Goal: Task Accomplishment & Management: Complete application form

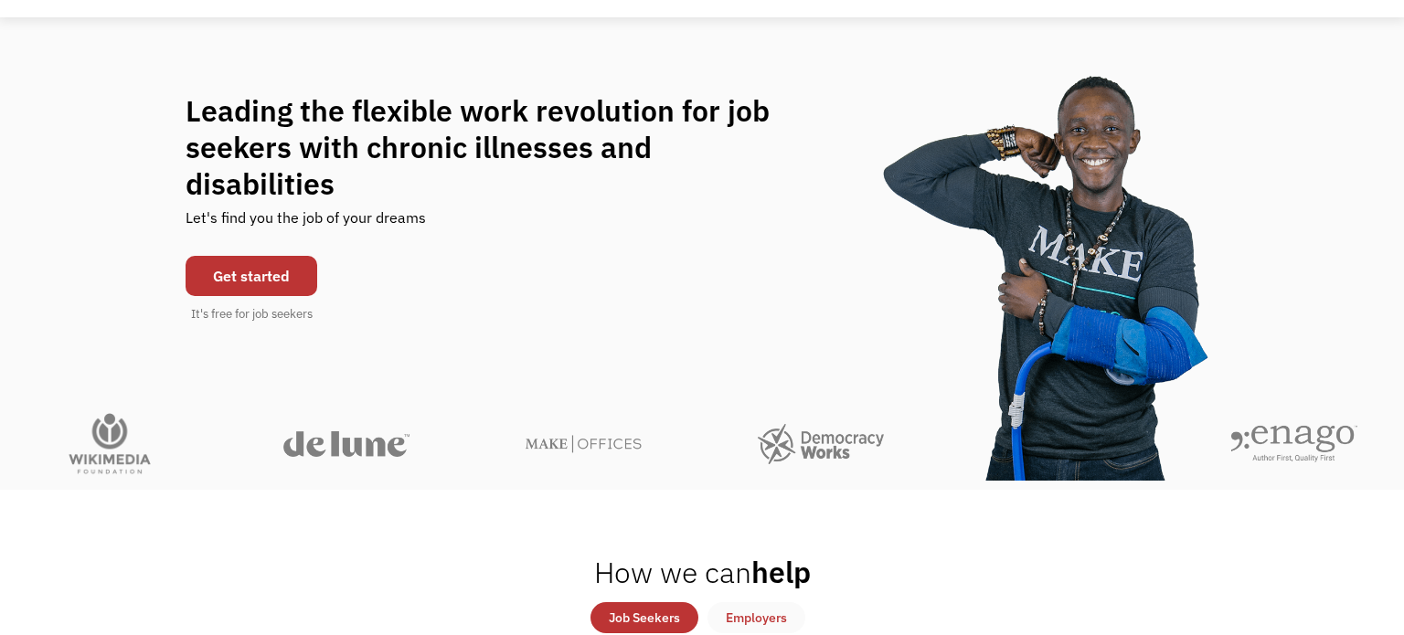
scroll to position [112, 0]
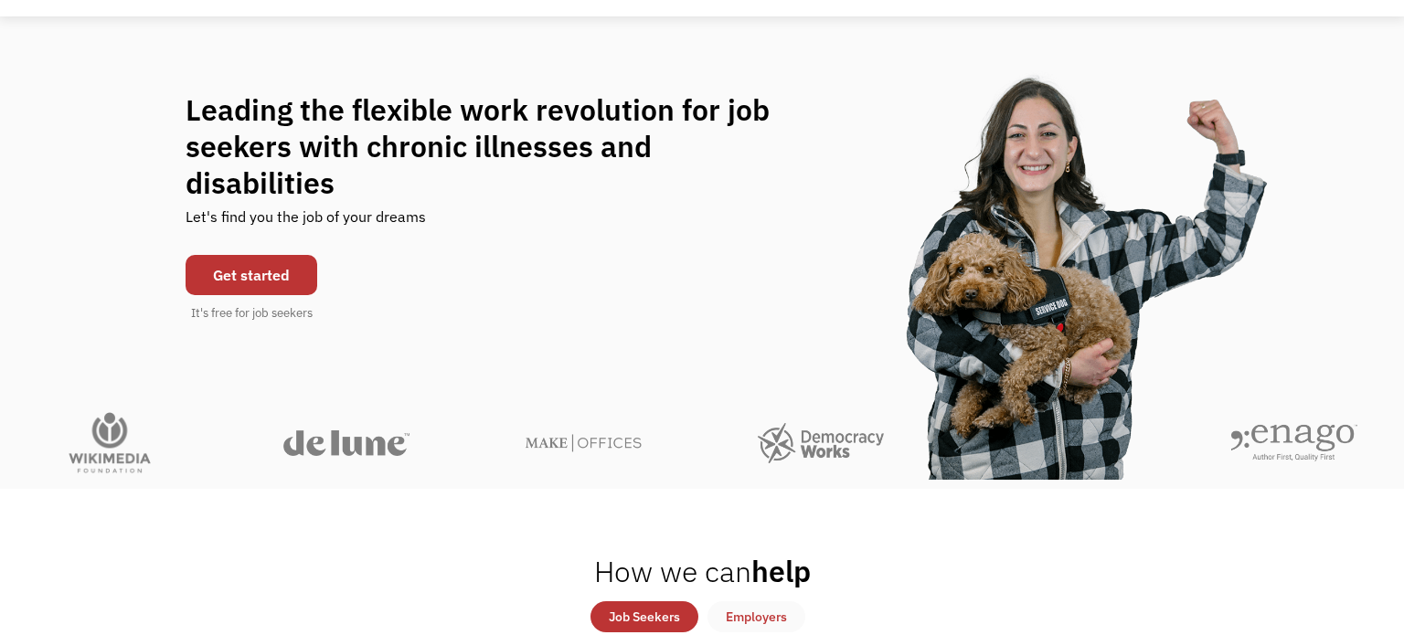
click at [234, 256] on link "Get started" at bounding box center [252, 275] width 132 height 40
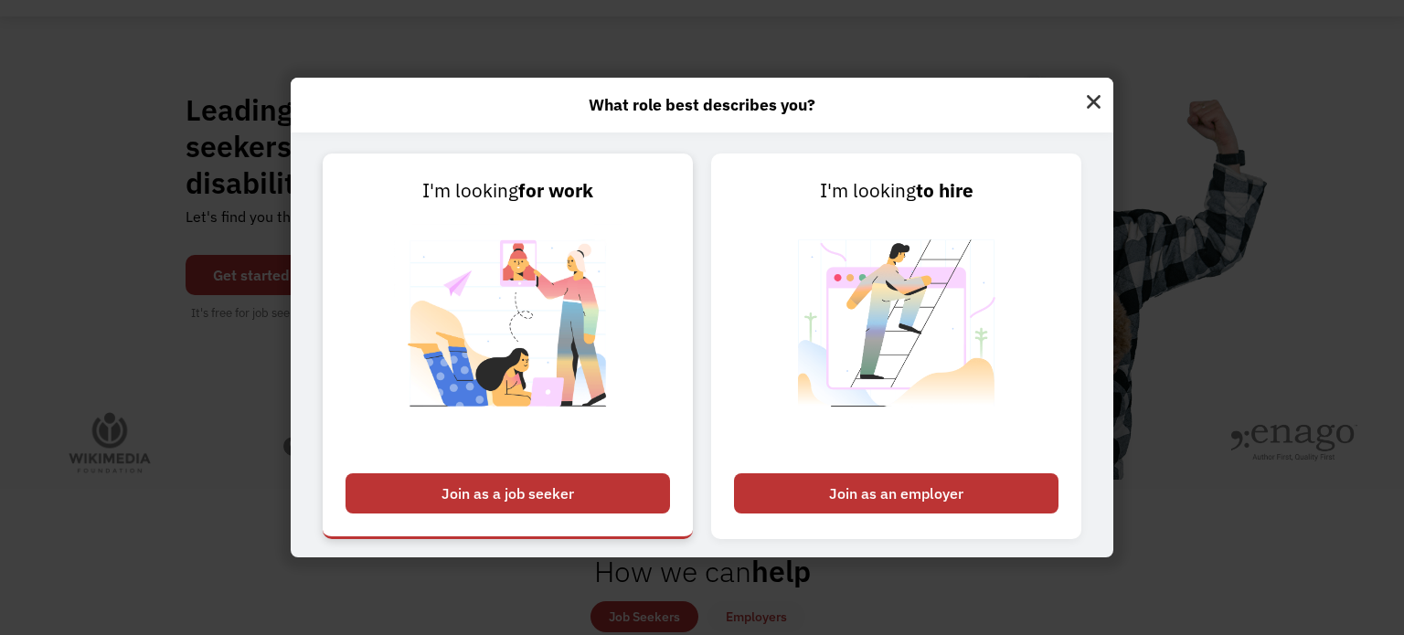
click at [616, 500] on div "Join as a job seeker" at bounding box center [508, 493] width 324 height 40
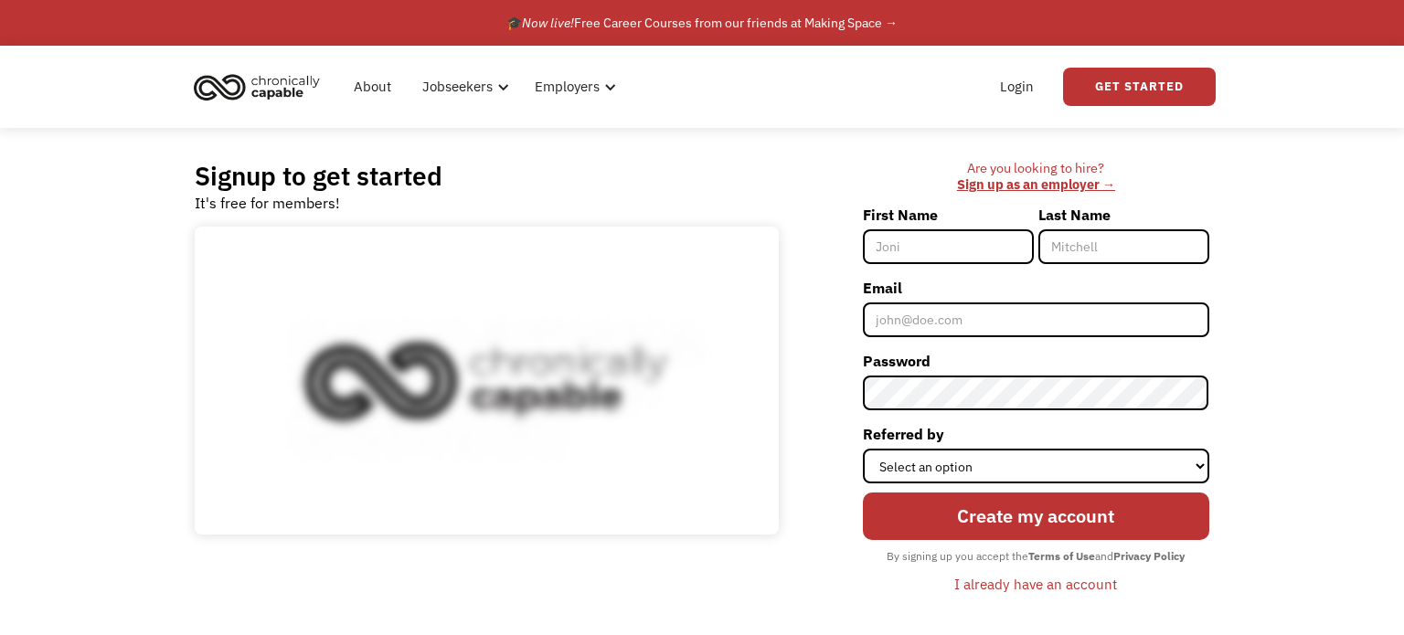
click at [920, 249] on input "First Name" at bounding box center [948, 246] width 171 height 35
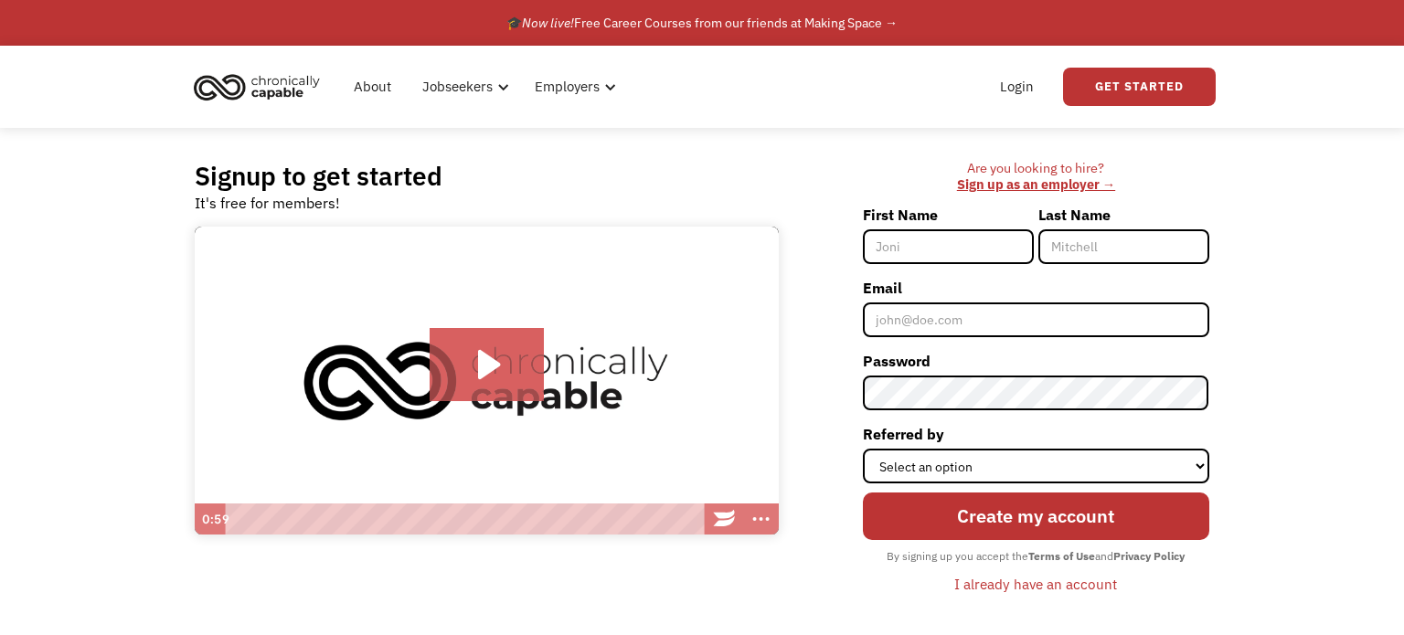
type input "Andrea"
type input "Nicholls"
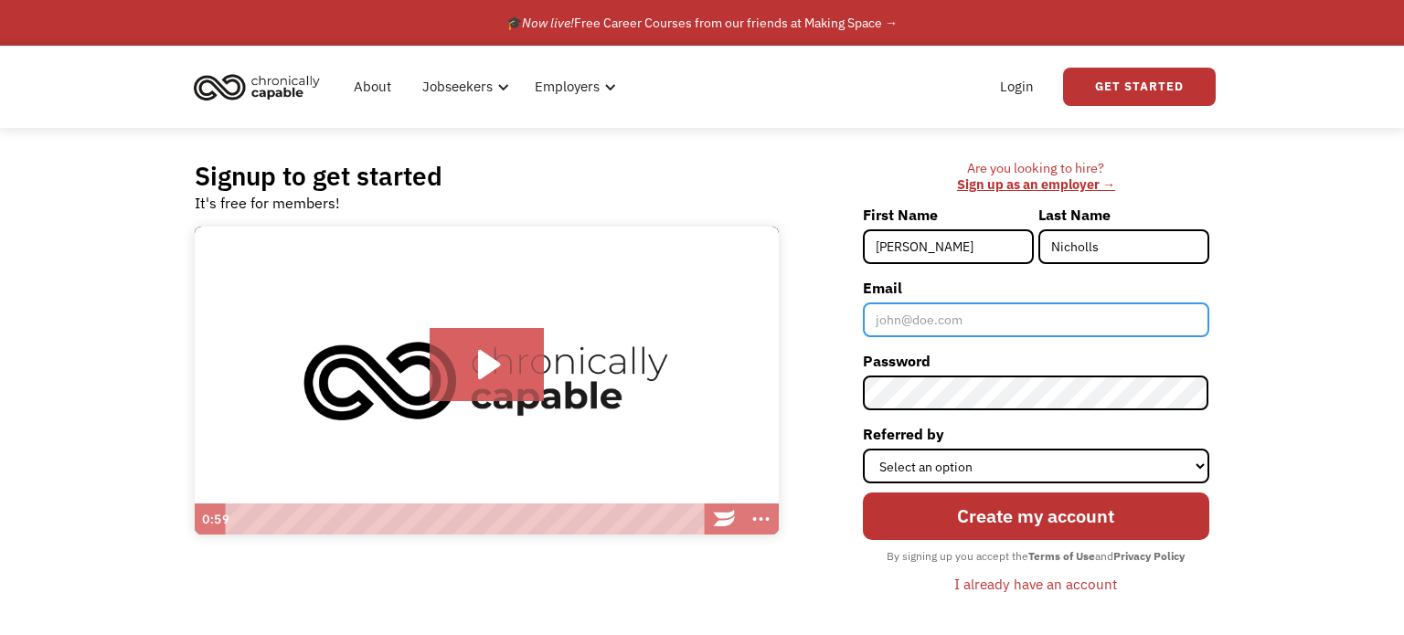
click at [909, 323] on input "Email" at bounding box center [1036, 320] width 346 height 35
type input "[EMAIL_ADDRESS][DOMAIN_NAME]"
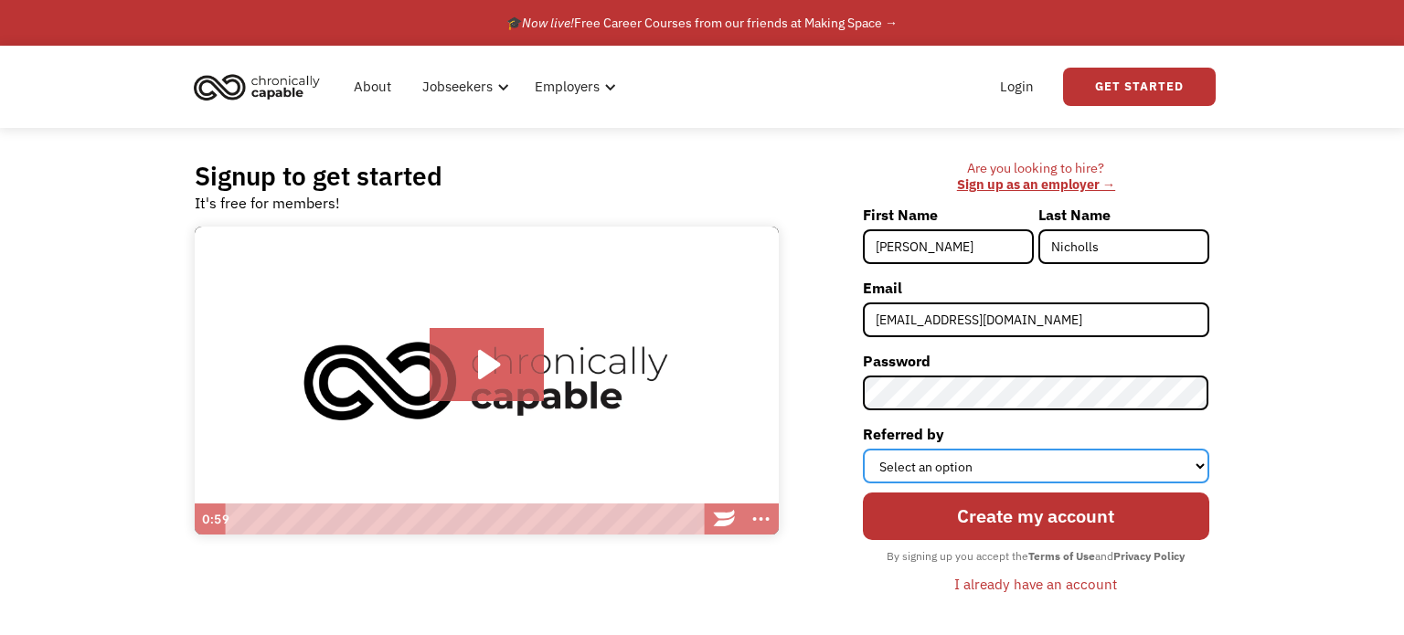
click at [1202, 461] on select "Select an option Instagram Facebook Twitter Search Engine News Article Word of …" at bounding box center [1036, 466] width 346 height 35
select select "Search Engine"
click at [864, 449] on select "Select an option Instagram Facebook Twitter Search Engine News Article Word of …" at bounding box center [1036, 466] width 346 height 35
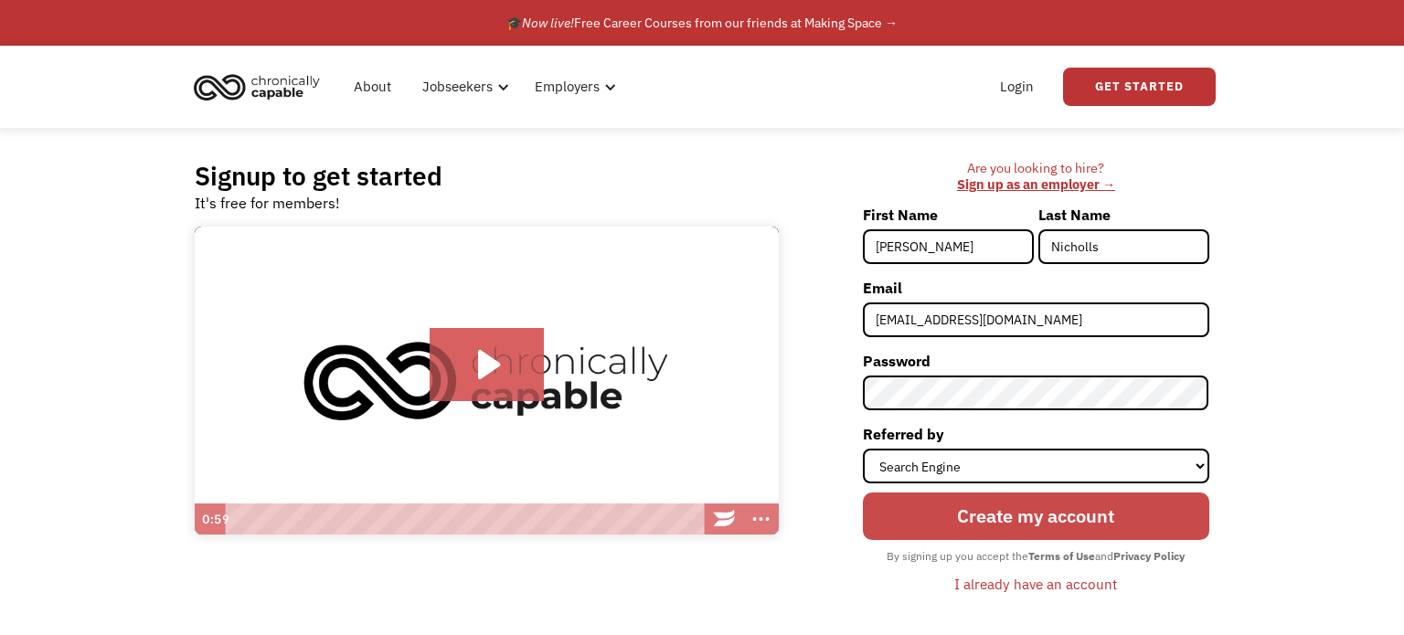
click at [1060, 515] on input "Create my account" at bounding box center [1036, 517] width 346 height 48
click at [1035, 523] on input "Create my account" at bounding box center [1036, 517] width 346 height 48
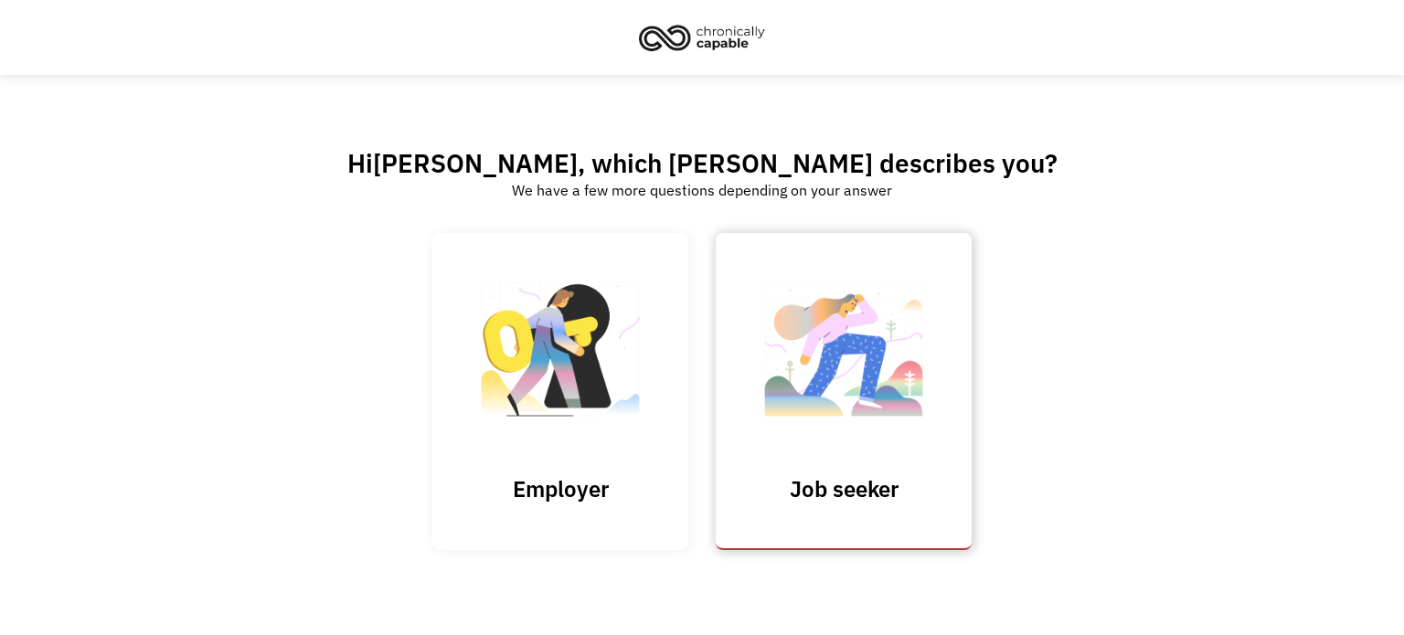
click at [828, 421] on img at bounding box center [843, 359] width 183 height 178
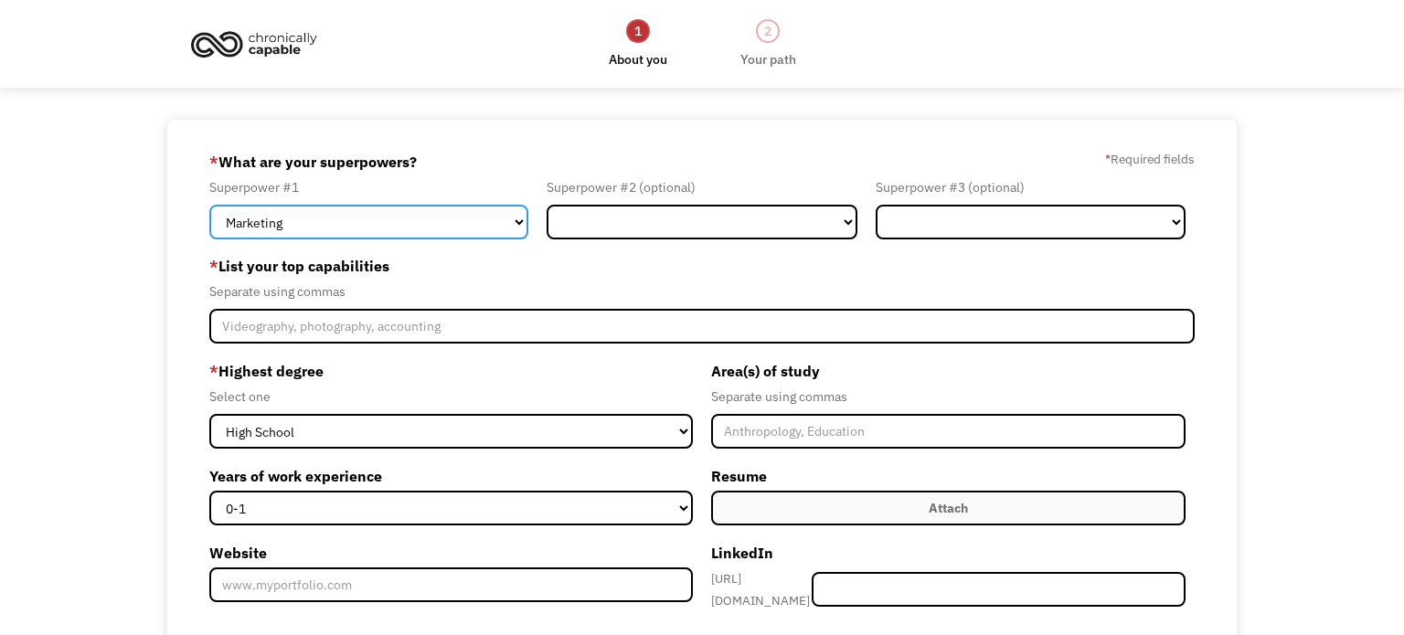
click at [516, 218] on select "Marketing Human Resources Finance Technology Operations Sales Industrial & Manu…" at bounding box center [368, 222] width 319 height 35
select select "Science & Education"
click at [209, 205] on select "Marketing Human Resources Finance Technology Operations Sales Industrial & Manu…" at bounding box center [368, 222] width 319 height 35
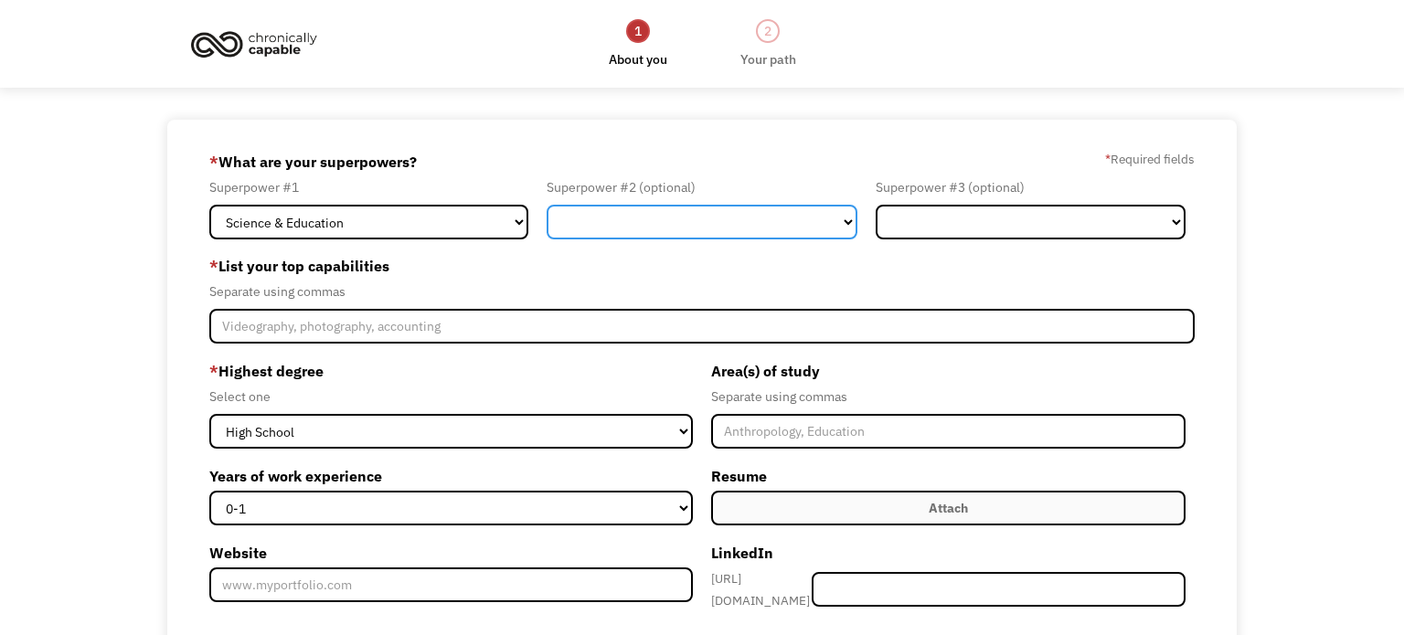
click at [846, 223] on select "Marketing Human Resources Finance Technology Operations Sales Industrial & Manu…" at bounding box center [702, 222] width 310 height 35
select select "Customer Service"
click at [547, 205] on select "Marketing Human Resources Finance Technology Operations Sales Industrial & Manu…" at bounding box center [702, 222] width 310 height 35
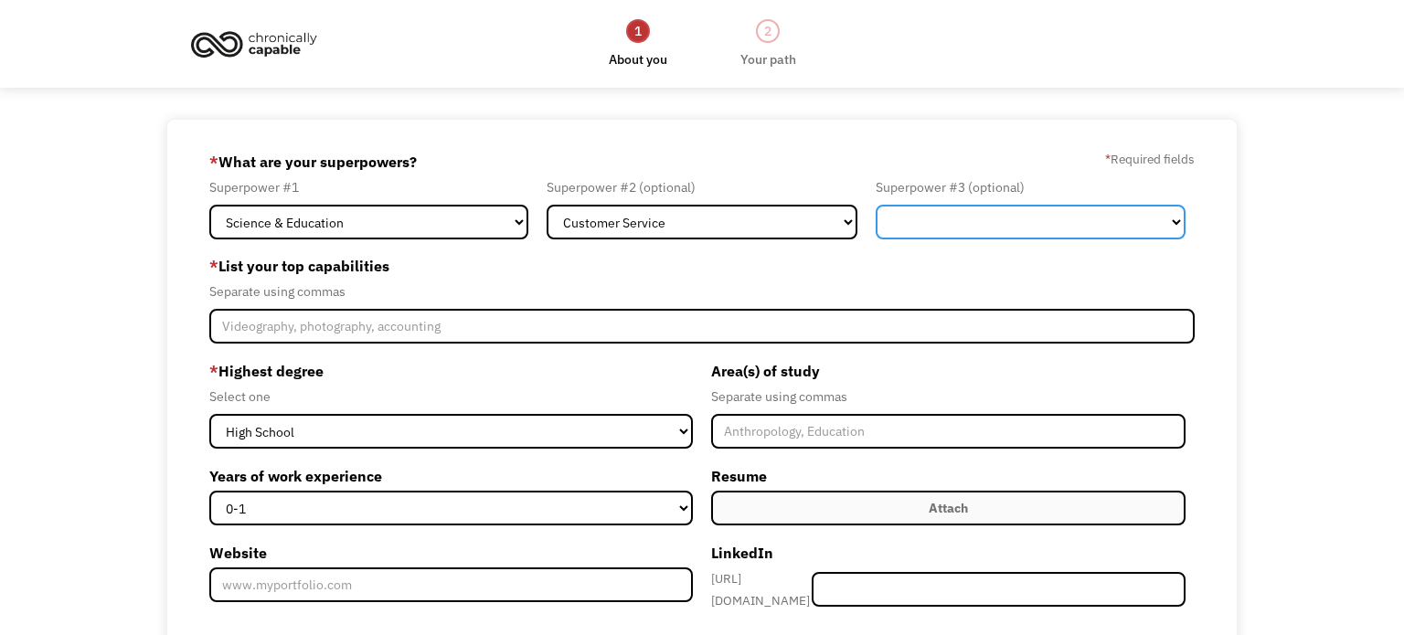
click at [1122, 224] on select "Marketing Human Resources Finance Technology Operations Sales Industrial & Manu…" at bounding box center [1031, 222] width 310 height 35
select select "Other"
click at [876, 205] on select "Marketing Human Resources Finance Technology Operations Sales Industrial & Manu…" at bounding box center [1031, 222] width 310 height 35
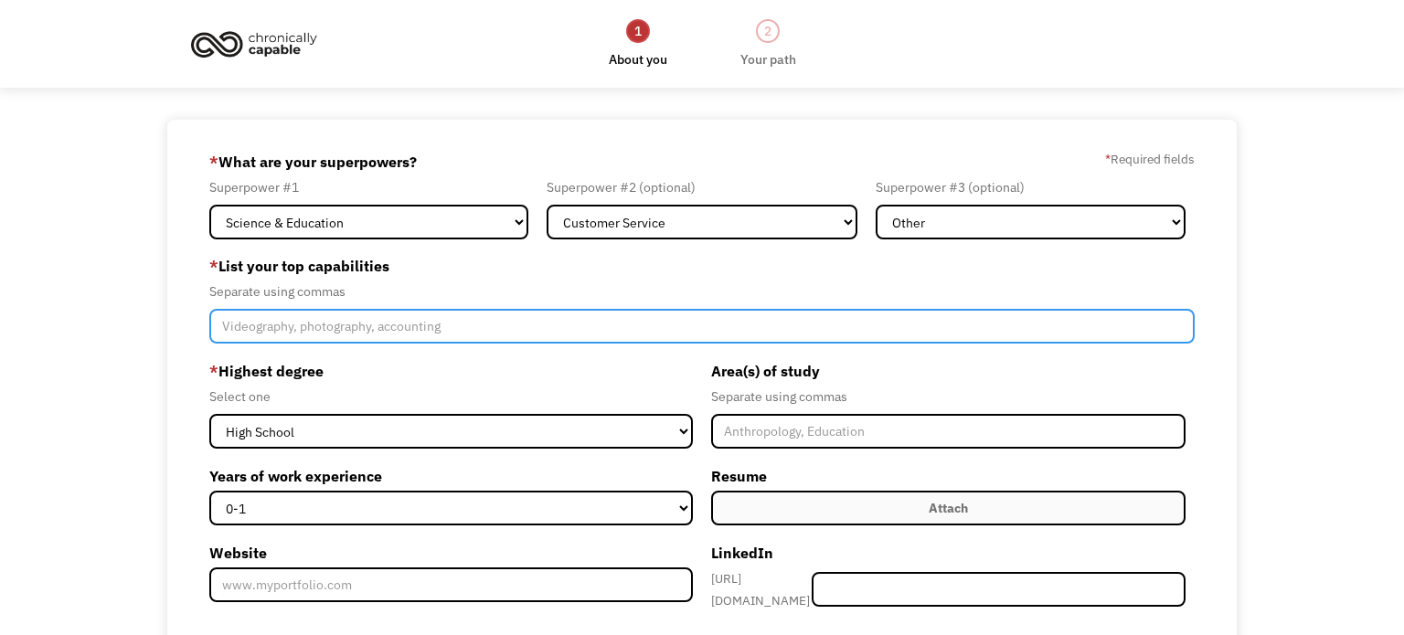
click at [234, 328] on input "Member-Create-Step1" at bounding box center [701, 326] width 985 height 35
type input "n"
click at [268, 328] on input "Writing, proofreading, research," at bounding box center [701, 326] width 985 height 35
click at [520, 330] on input "Writing, academic writing, proofreading, research," at bounding box center [701, 326] width 985 height 35
type input "Writing, academic writing, proofreading, research, IT literate, customer service"
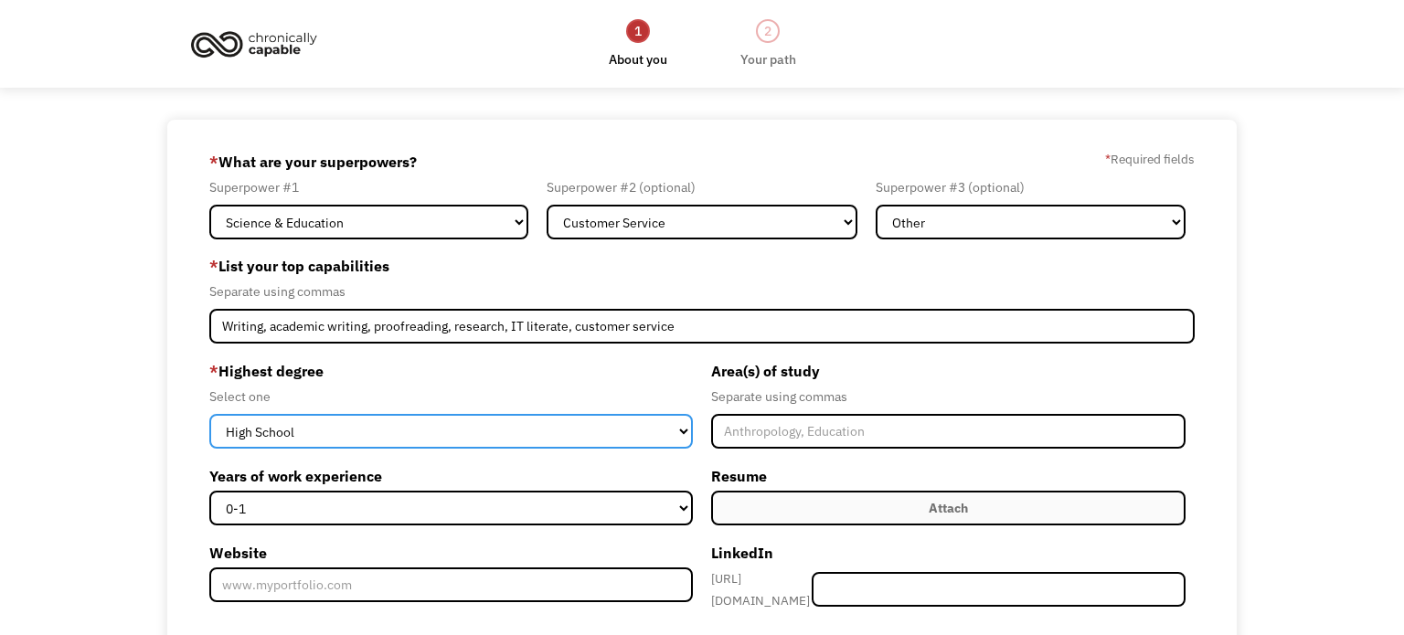
click at [686, 434] on select "High School Associates Bachelors Master's PhD" at bounding box center [451, 431] width 484 height 35
select select "masters"
click at [209, 414] on select "High School Associates Bachelors Master's PhD" at bounding box center [451, 431] width 484 height 35
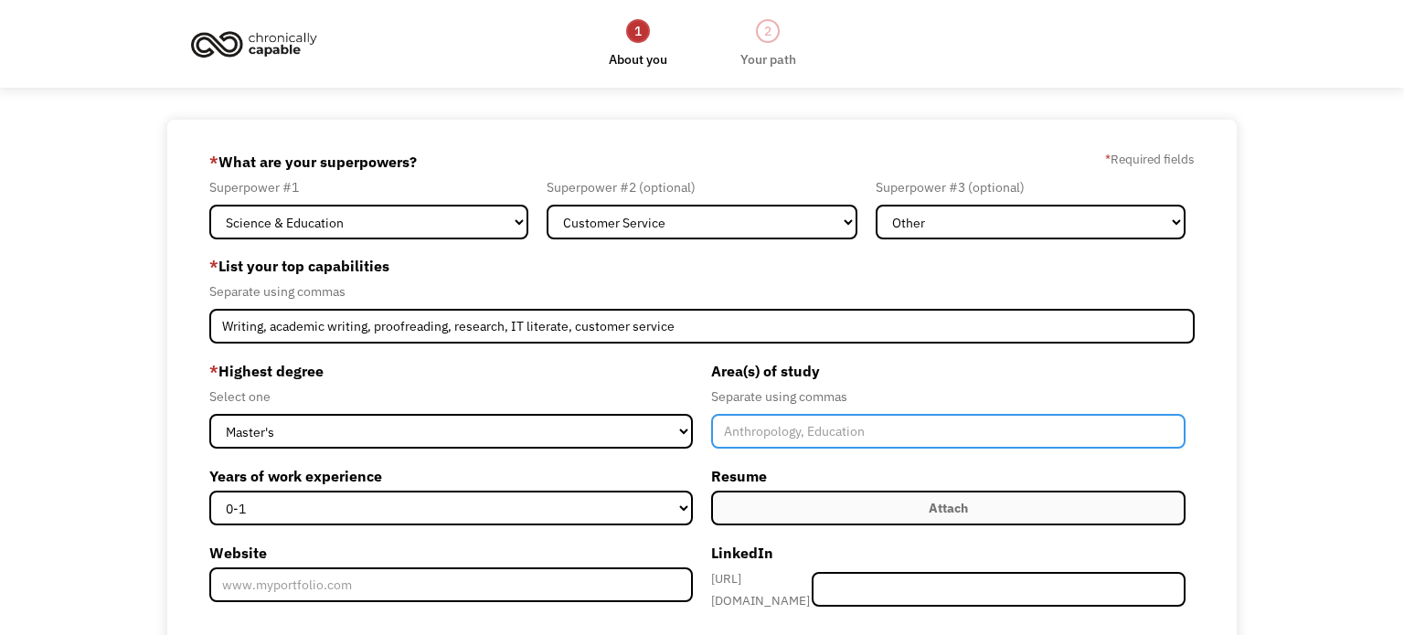
click at [745, 437] on input "Member-Create-Step1" at bounding box center [948, 431] width 474 height 35
type input "Environmental Science, plant science"
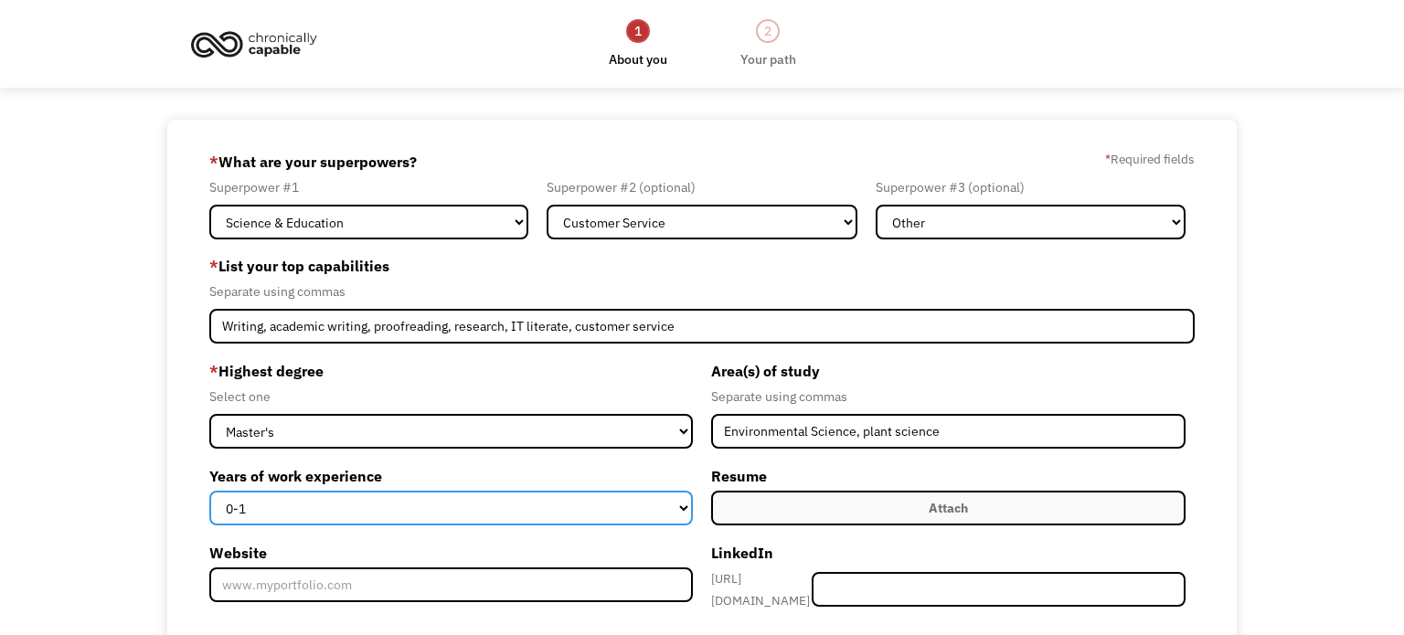
click at [686, 507] on select "0-1 2-4 5-10 11-15 15+" at bounding box center [451, 508] width 484 height 35
select select "15+"
click at [209, 491] on select "0-1 2-4 5-10 11-15 15+" at bounding box center [451, 508] width 484 height 35
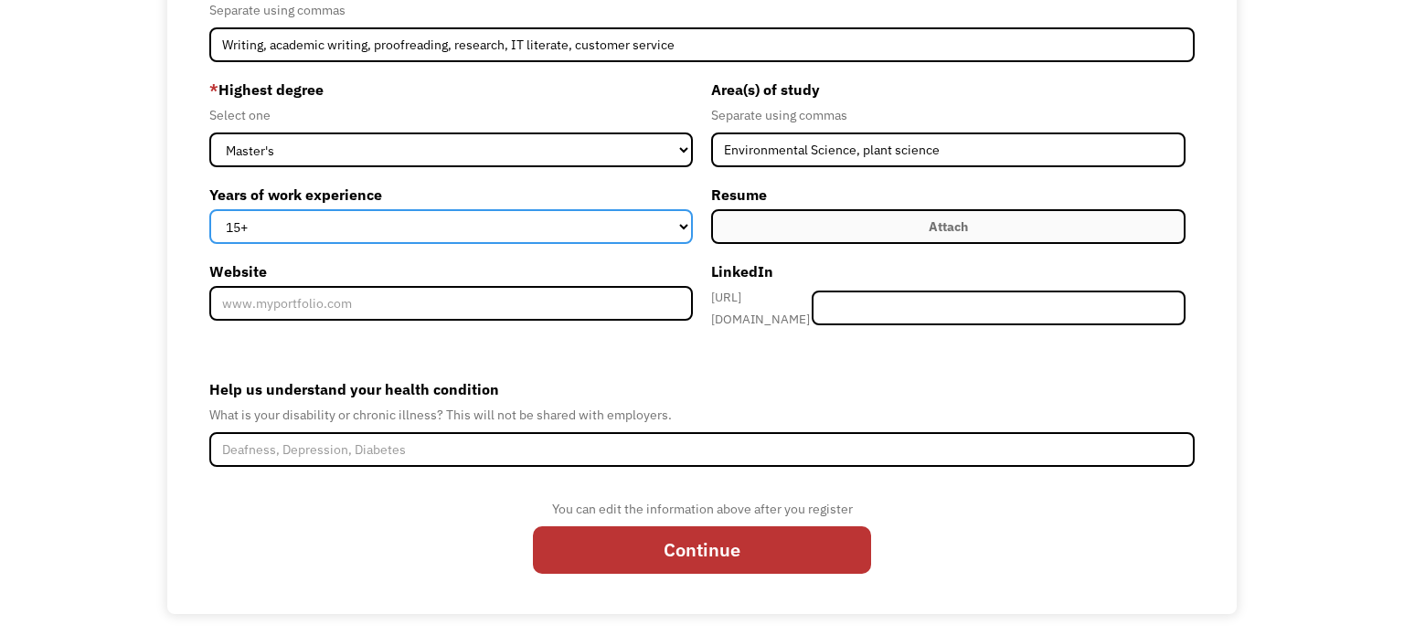
scroll to position [282, 0]
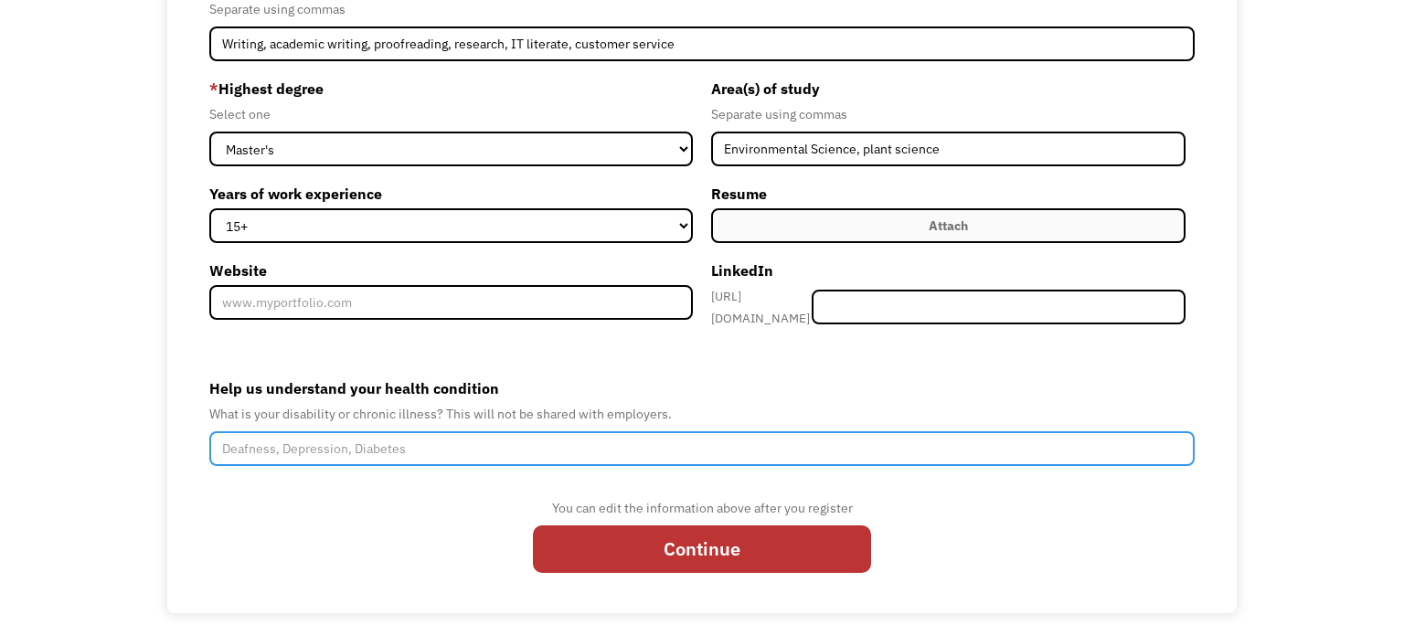
click at [254, 440] on input "Help us understand your health condition" at bounding box center [701, 448] width 985 height 35
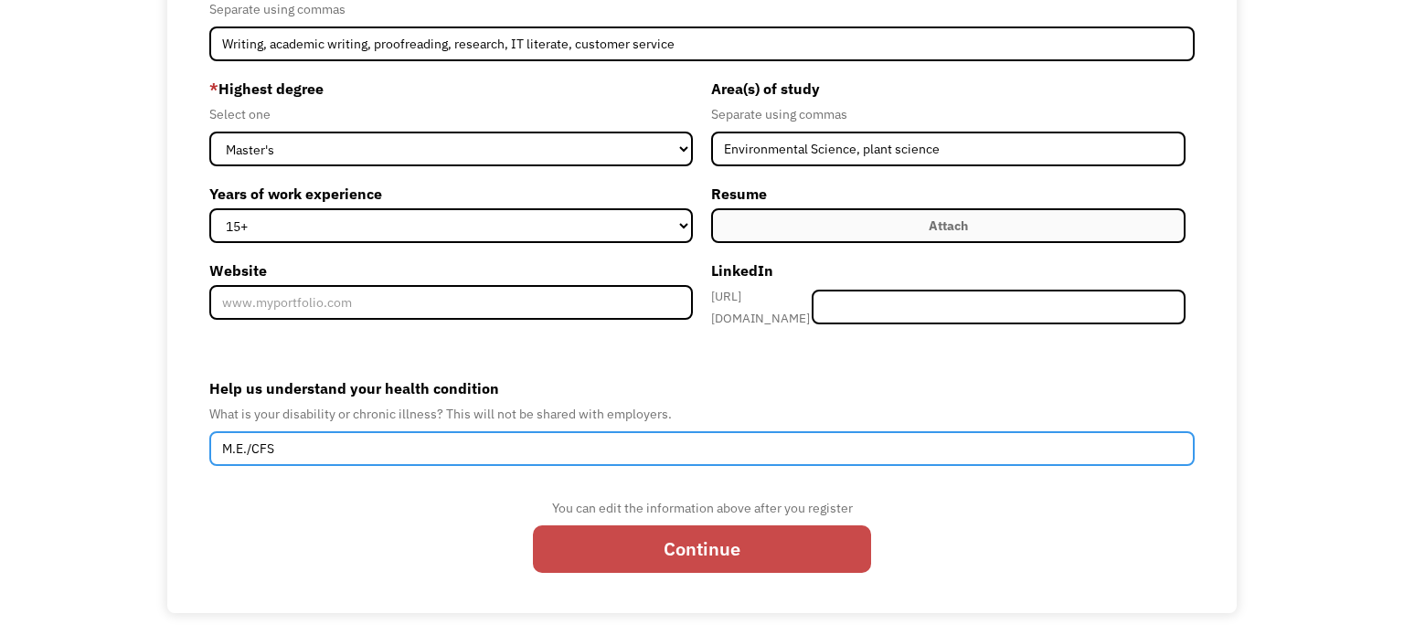
type input "M.E./CFS"
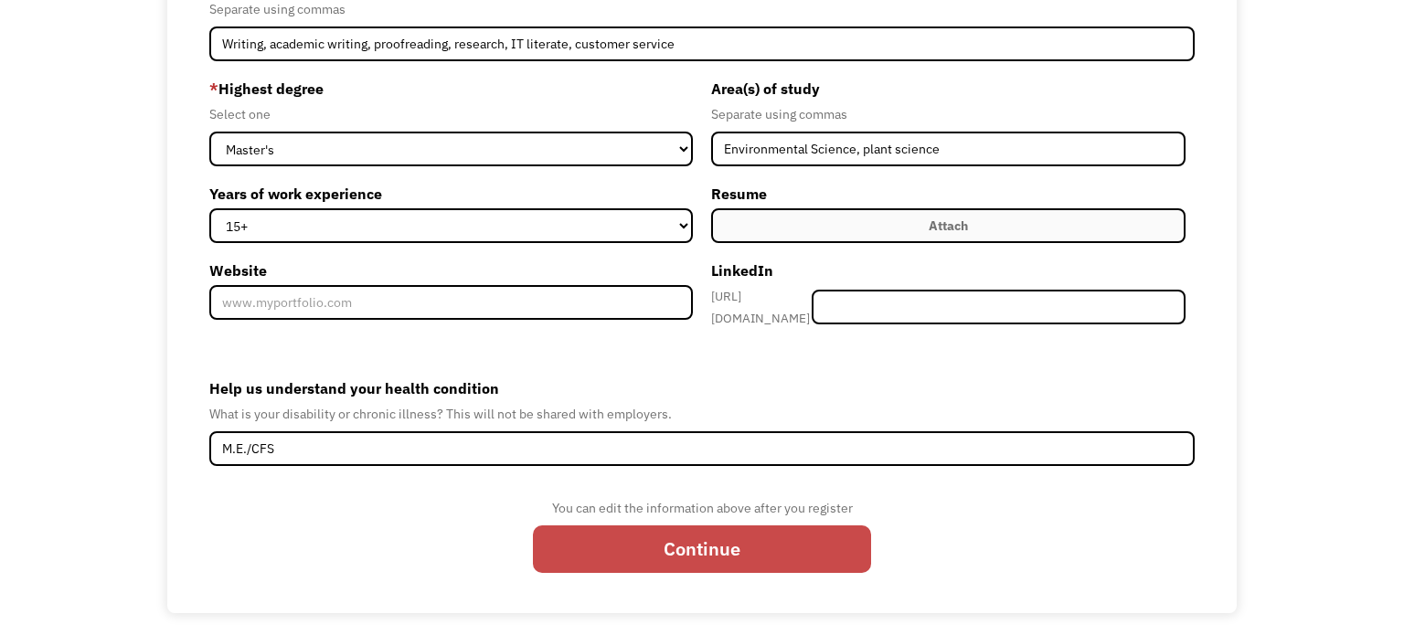
click at [723, 540] on input "Continue" at bounding box center [702, 550] width 338 height 48
type input "Please wait..."
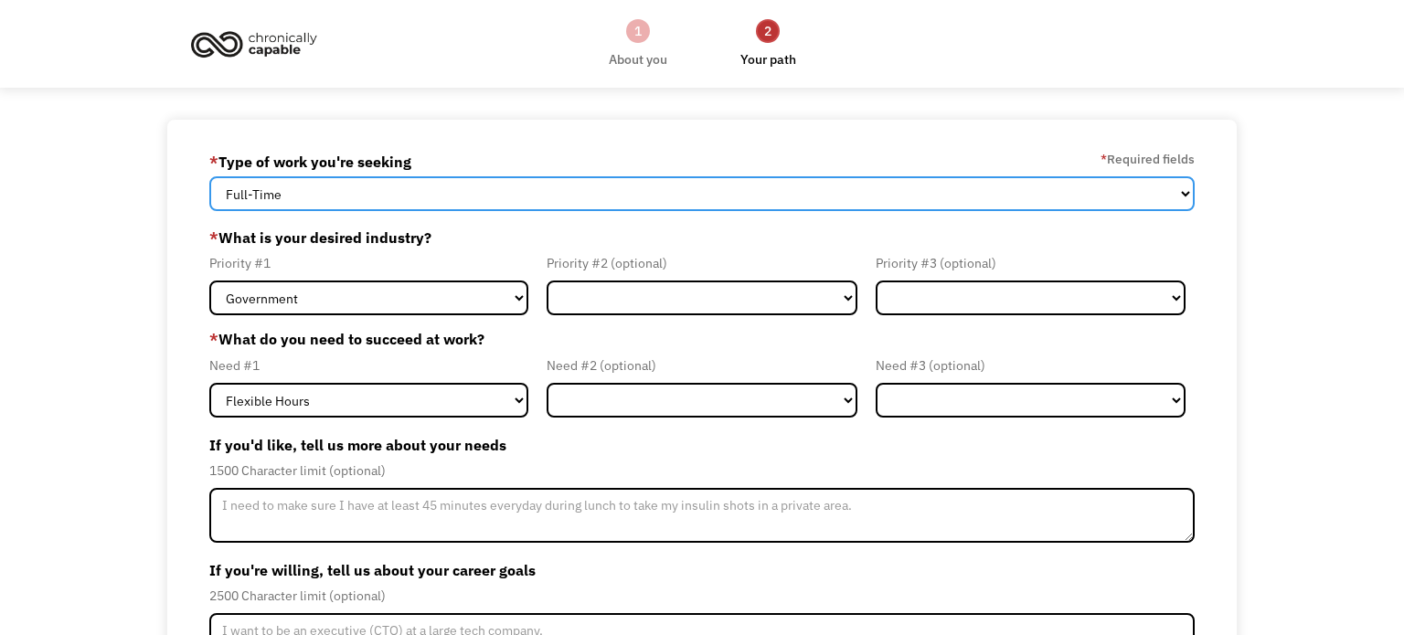
click at [1184, 192] on select "Full-Time Part-Time Both Full-Time and Part-Time" at bounding box center [701, 193] width 985 height 35
select select "part-time"
click at [209, 176] on select "Full-Time Part-Time Both Full-Time and Part-Time" at bounding box center [701, 193] width 985 height 35
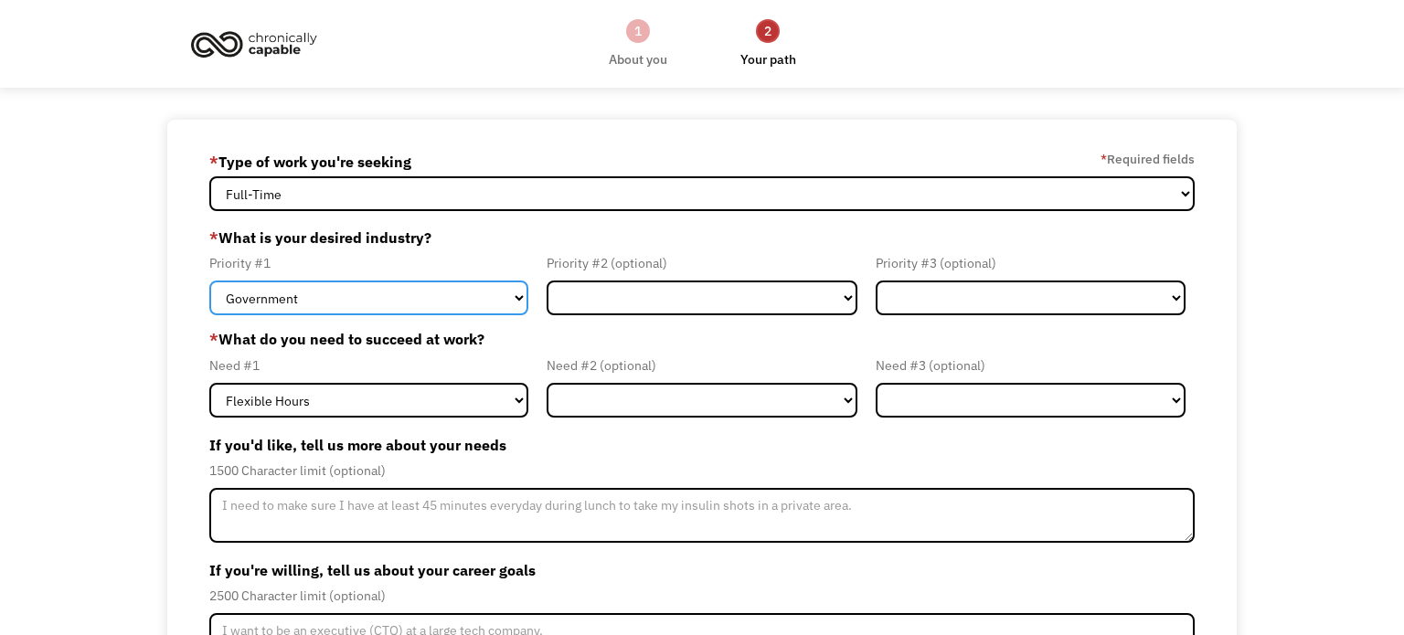
click at [527, 304] on select "Government Finance & Insurance Health & Social Care Tech & Engineering Creative…" at bounding box center [368, 298] width 319 height 35
select select "Other"
click at [209, 281] on select "Government Finance & Insurance Health & Social Care Tech & Engineering Creative…" at bounding box center [368, 298] width 319 height 35
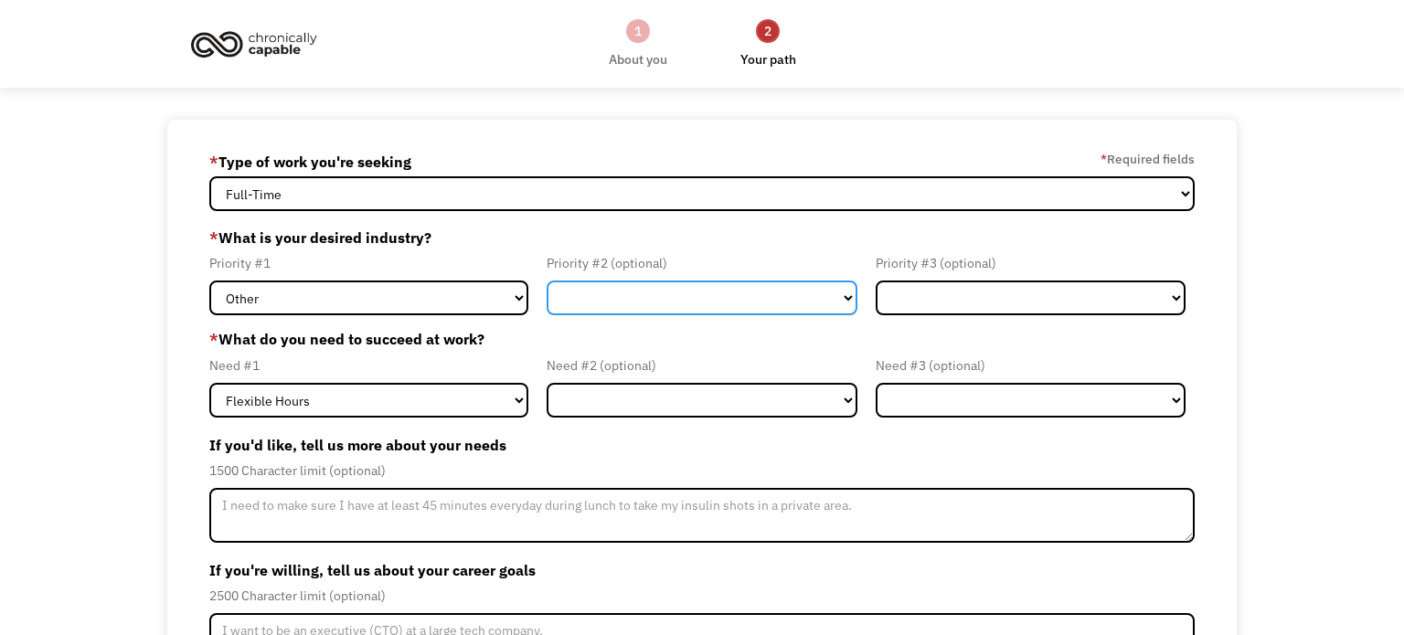
click at [844, 291] on select "Government Finance & Insurance Health & Social Care Tech & Engineering Creative…" at bounding box center [702, 298] width 310 height 35
select select "Government"
click at [547, 281] on select "Government Finance & Insurance Health & Social Care Tech & Engineering Creative…" at bounding box center [702, 298] width 310 height 35
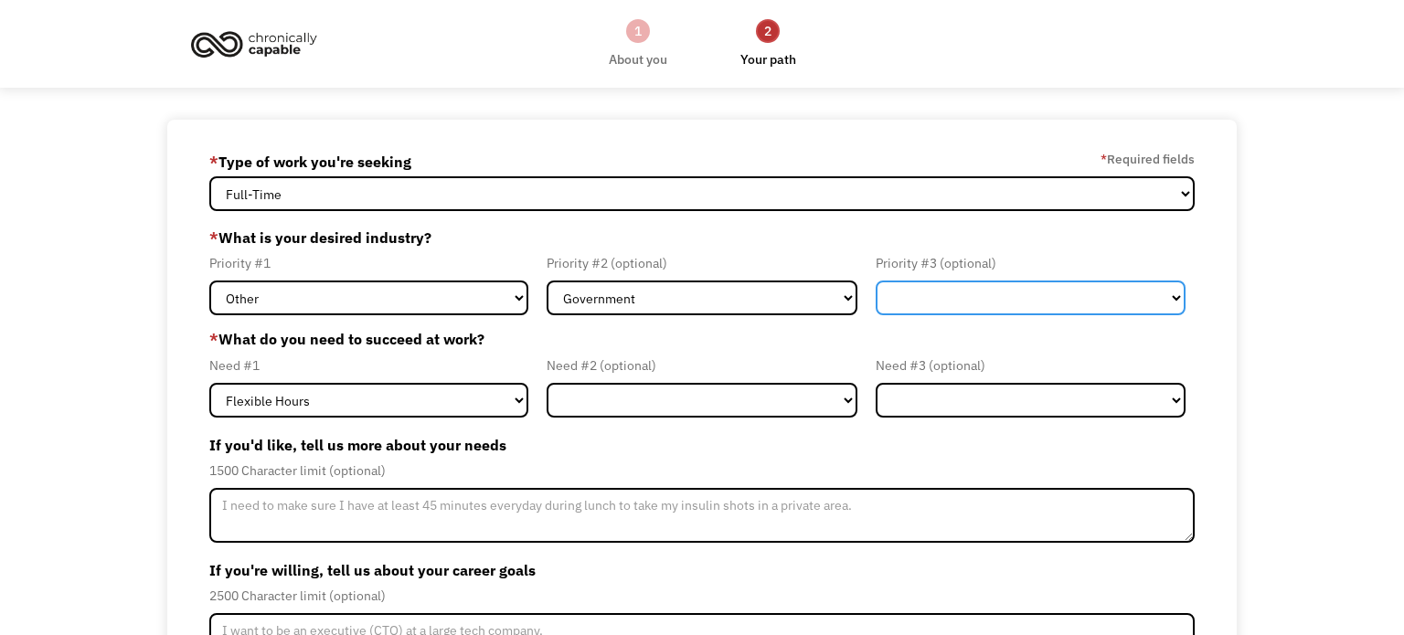
click at [1180, 298] on select "Government Finance & Insurance Health & Social Care Tech & Engineering Creative…" at bounding box center [1031, 298] width 310 height 35
select select "Education"
click at [876, 281] on select "Government Finance & Insurance Health & Social Care Tech & Engineering Creative…" at bounding box center [1031, 298] width 310 height 35
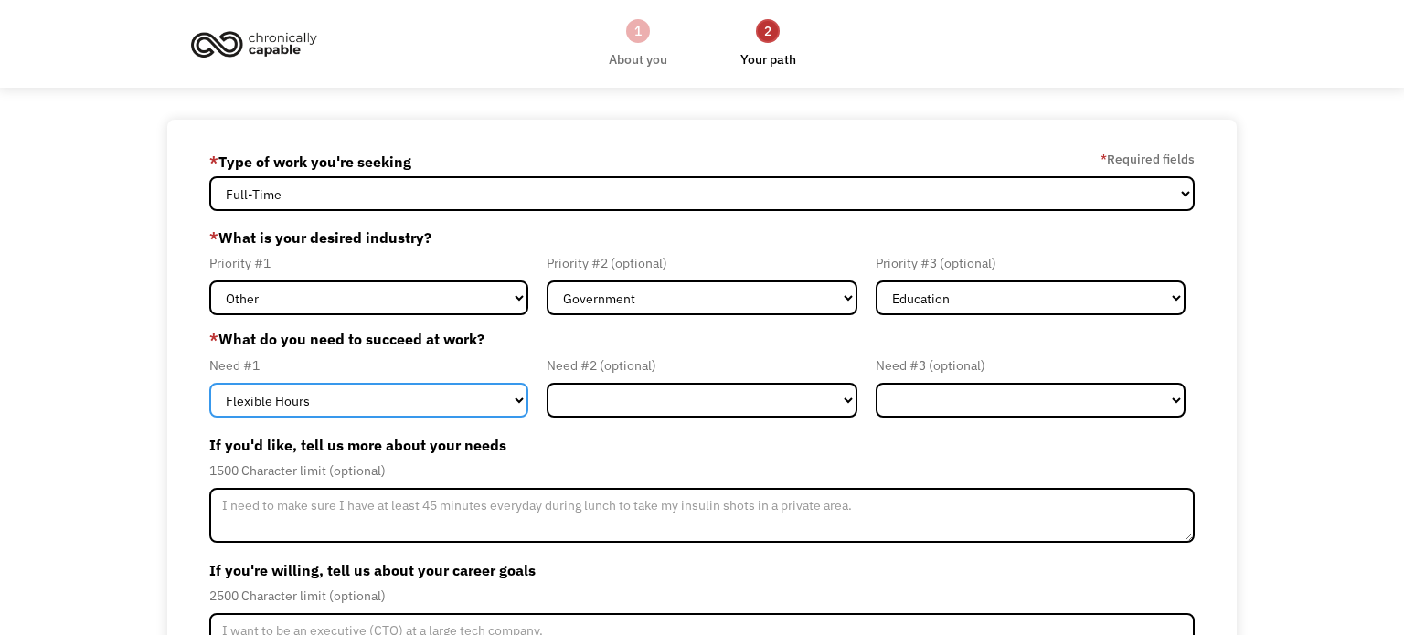
click at [520, 399] on select "Flexible Hours Remote Work Service Animal On-site Accommodations Visual Support…" at bounding box center [368, 400] width 319 height 35
select select "Remote Work"
click at [209, 383] on select "Flexible Hours Remote Work Service Animal On-site Accommodations Visual Support…" at bounding box center [368, 400] width 319 height 35
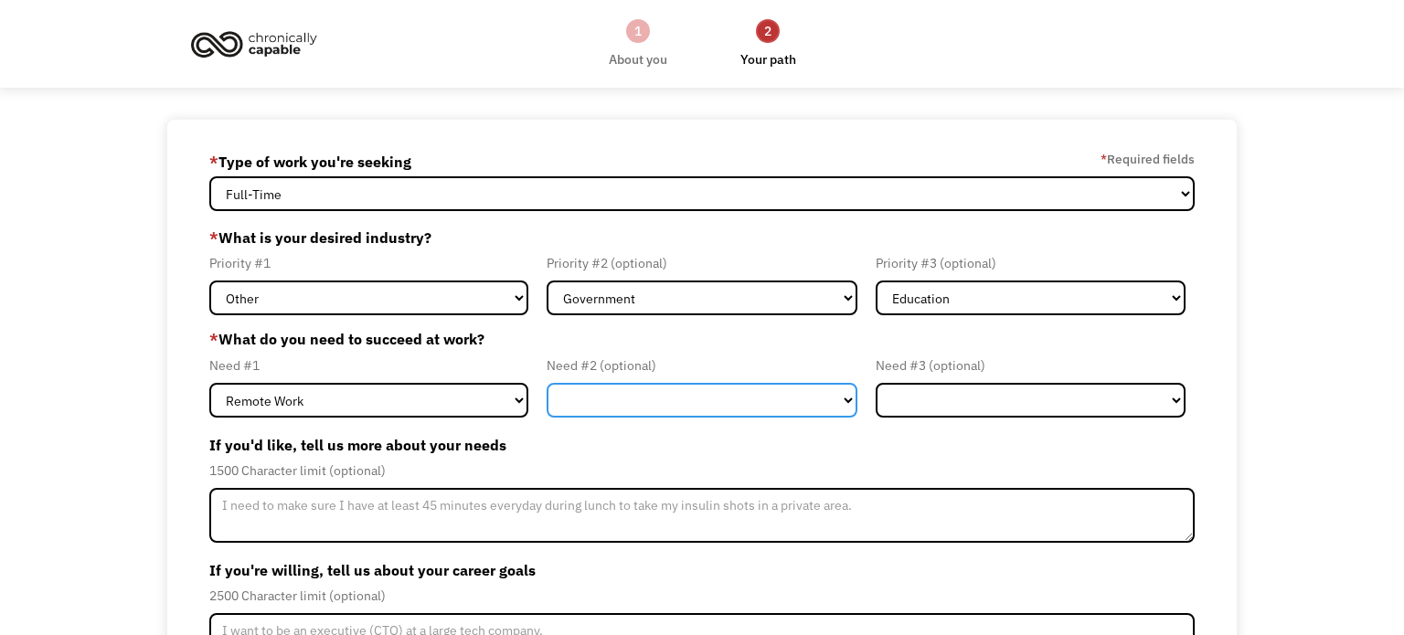
click at [851, 395] on select "Flexible Hours Remote Work Service Animal On-site Accommodations Visual Support…" at bounding box center [702, 400] width 310 height 35
select select "Flexible Hours"
click at [547, 383] on select "Flexible Hours Remote Work Service Animal On-site Accommodations Visual Support…" at bounding box center [702, 400] width 310 height 35
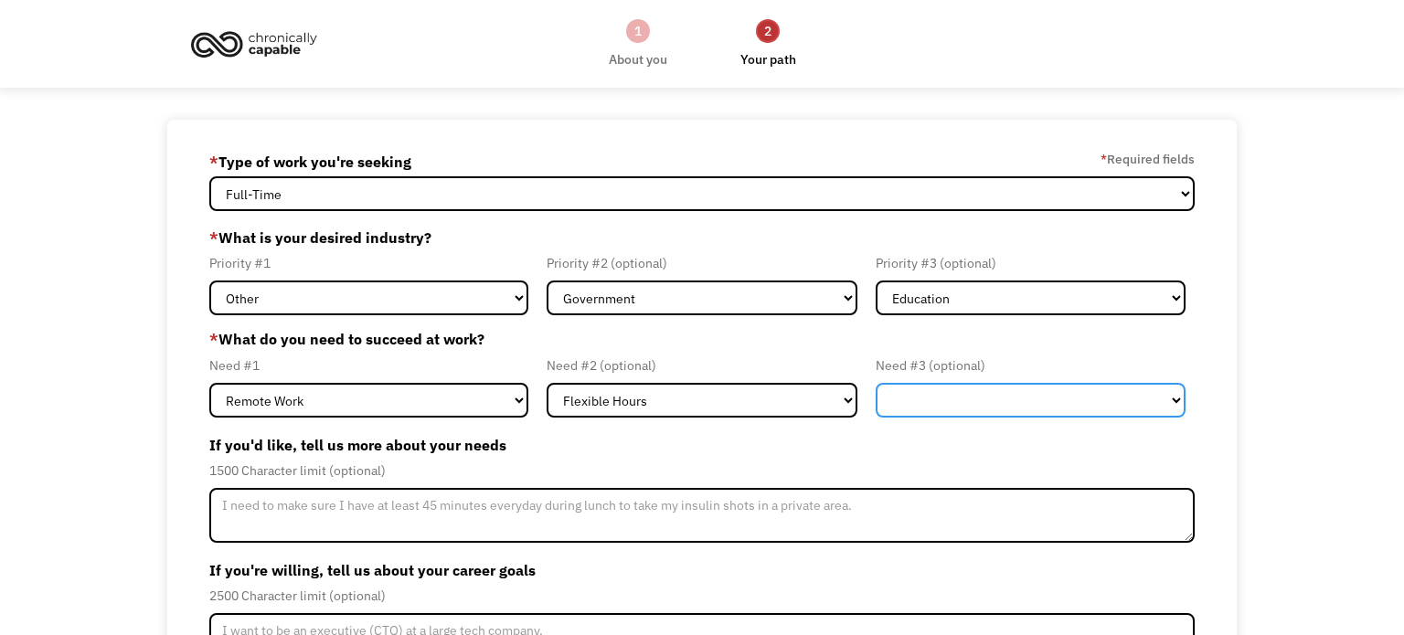
click at [1174, 401] on select "Flexible Hours Remote Work Service Animal On-site Accommodations Visual Support…" at bounding box center [1031, 400] width 310 height 35
select select "Other"
click at [876, 383] on select "Flexible Hours Remote Work Service Animal On-site Accommodations Visual Support…" at bounding box center [1031, 400] width 310 height 35
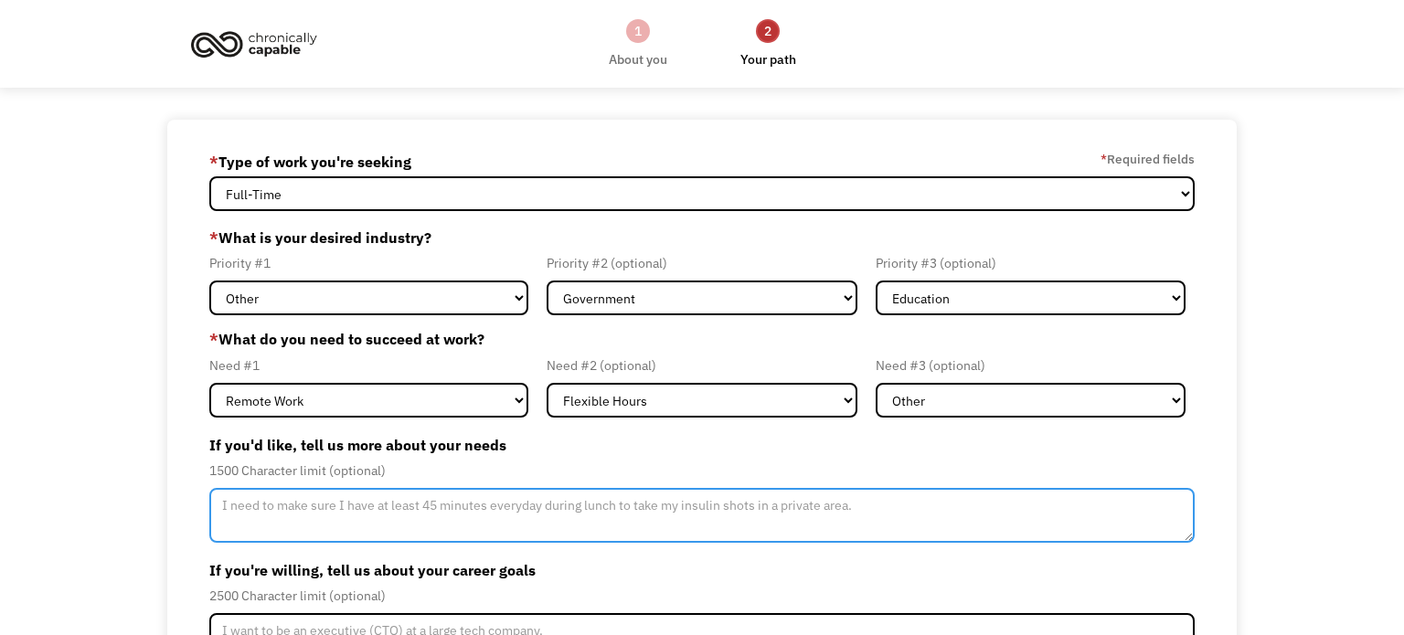
click at [237, 507] on textarea "Member-Update-Form-Step2" at bounding box center [701, 515] width 985 height 55
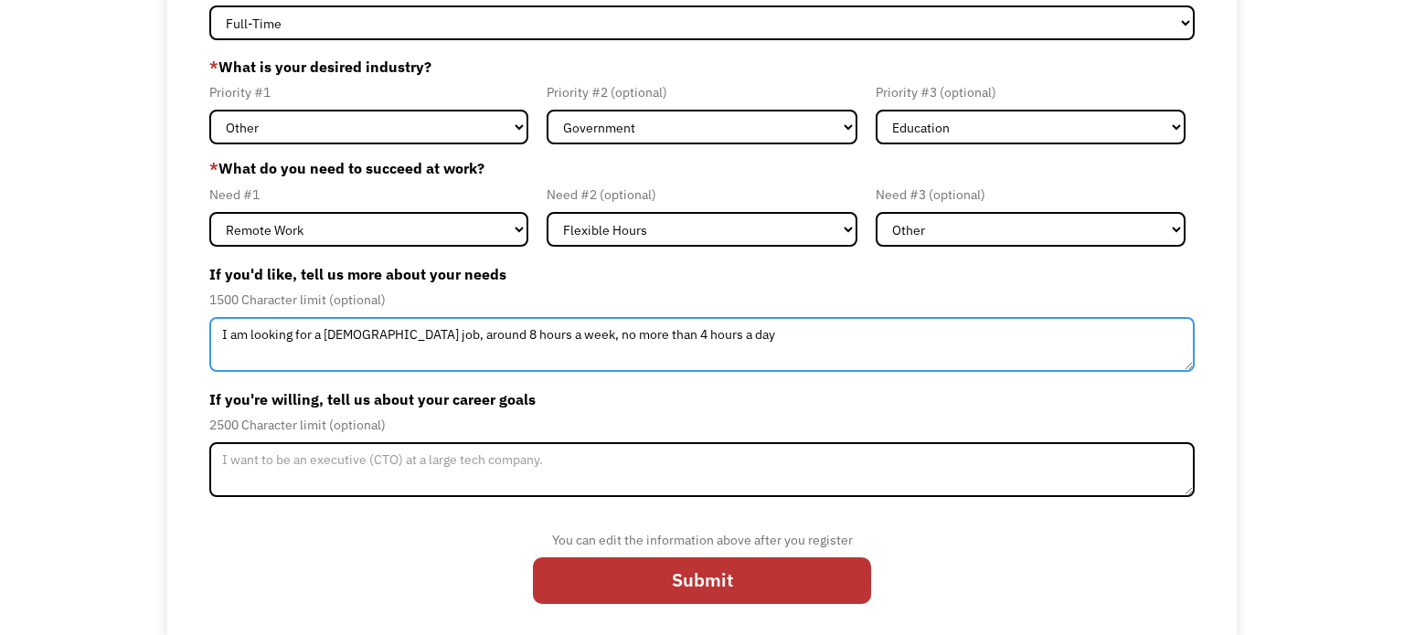
scroll to position [178, 0]
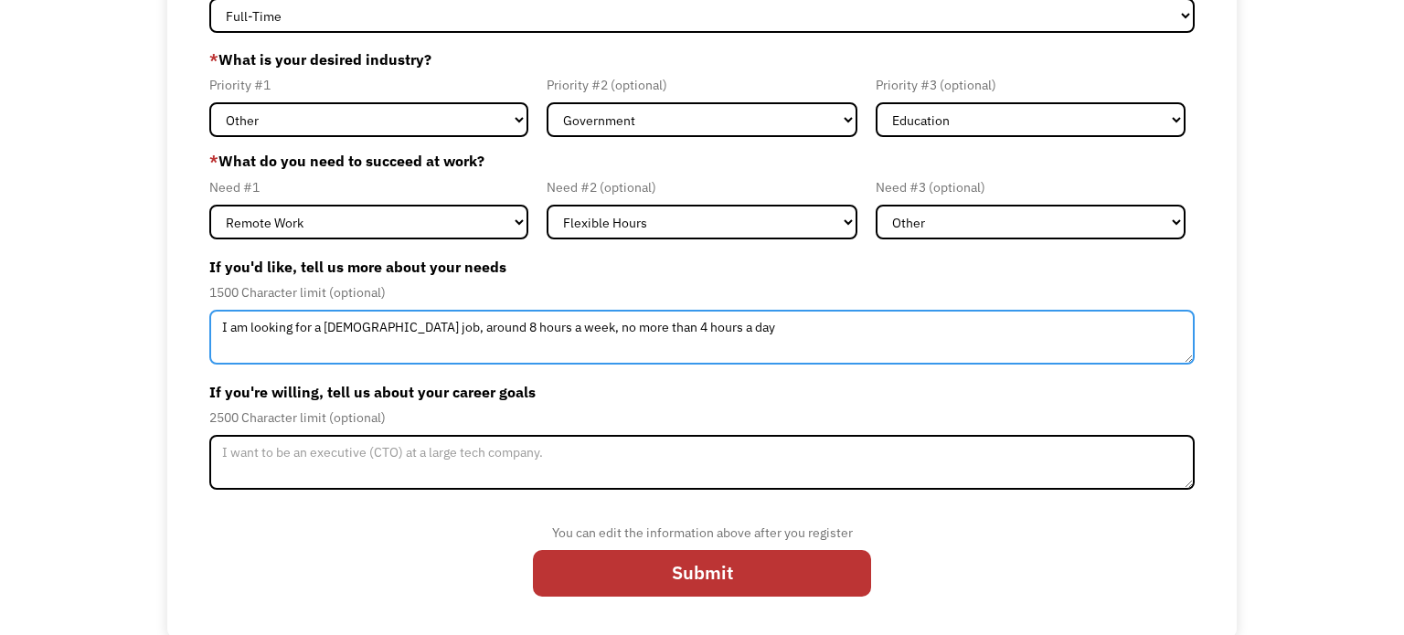
type textarea "I am looking for a part time job, around 8 hours a week, no more than 4 hours a…"
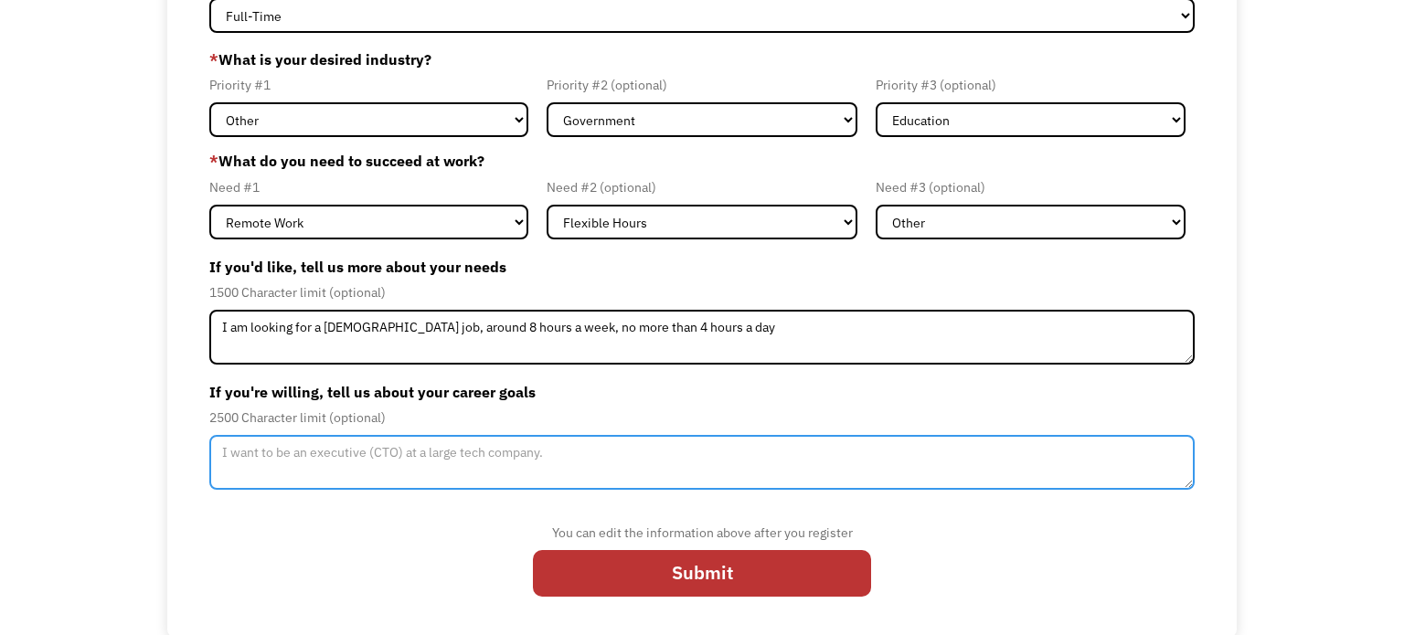
click at [239, 455] on textarea "Member-Update-Form-Step2" at bounding box center [701, 462] width 985 height 55
type textarea "I"
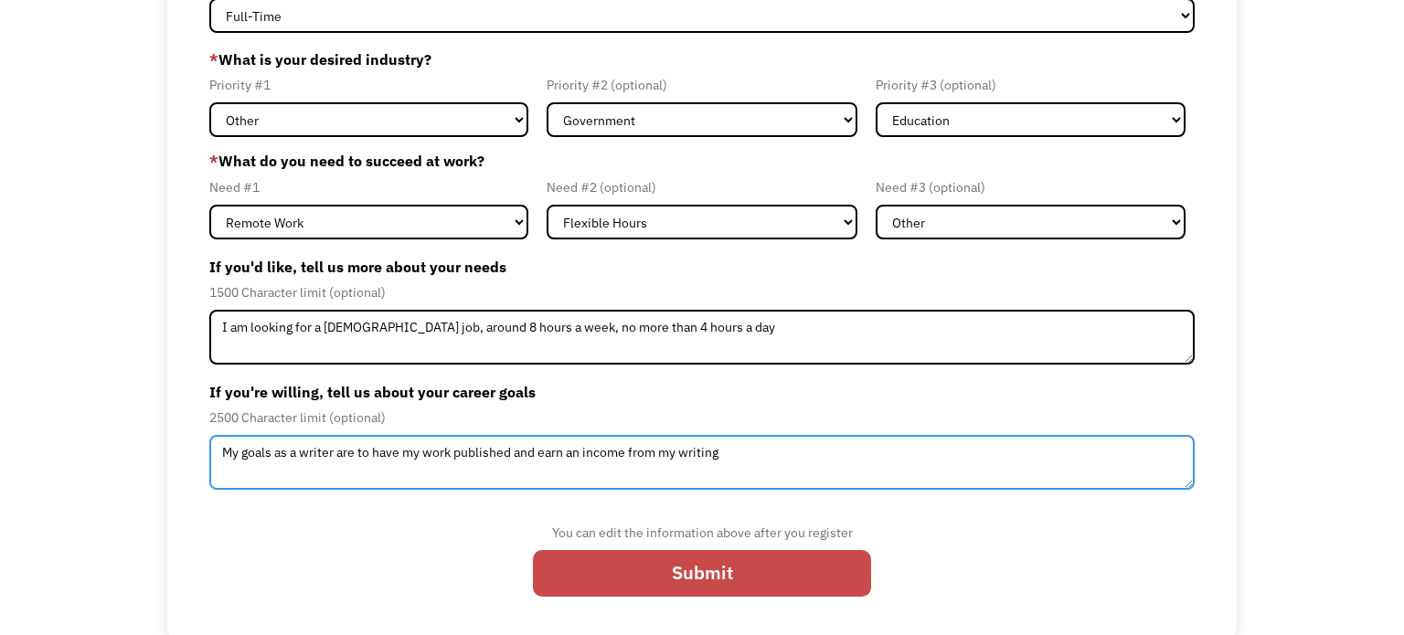
type textarea "My goals as a writer are to have my work published and earn an income from my w…"
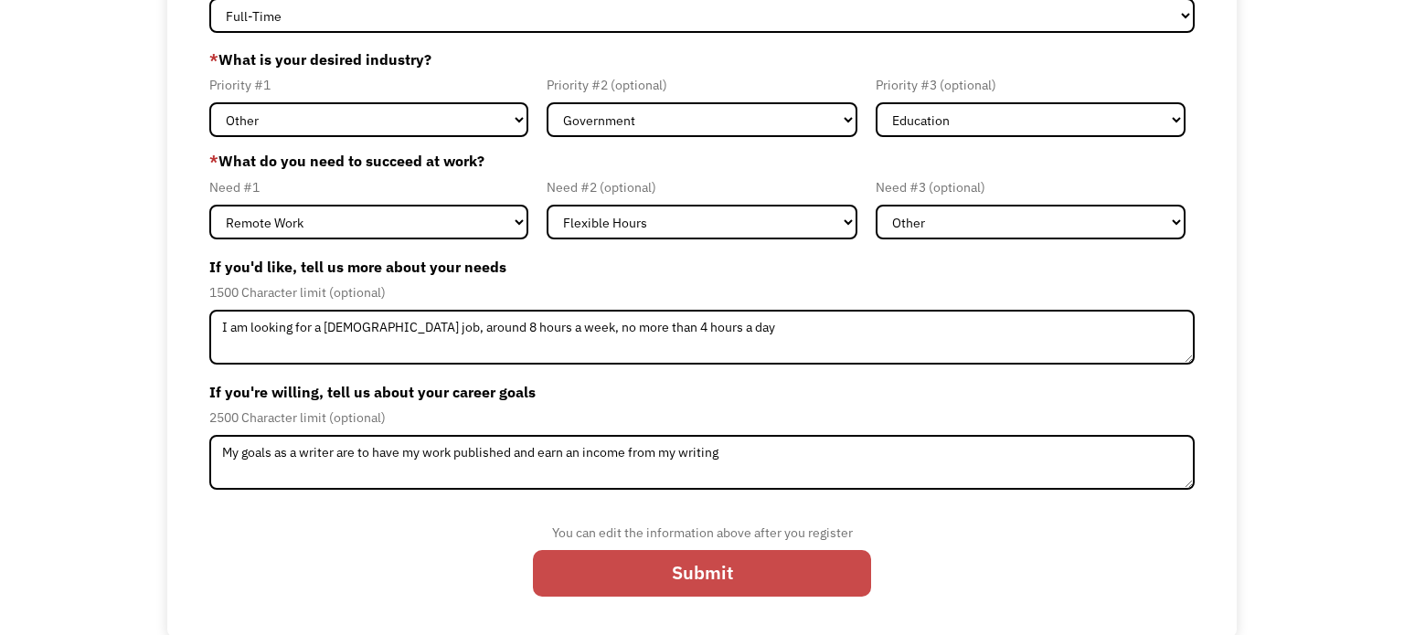
click at [744, 575] on input "Submit" at bounding box center [702, 574] width 338 height 48
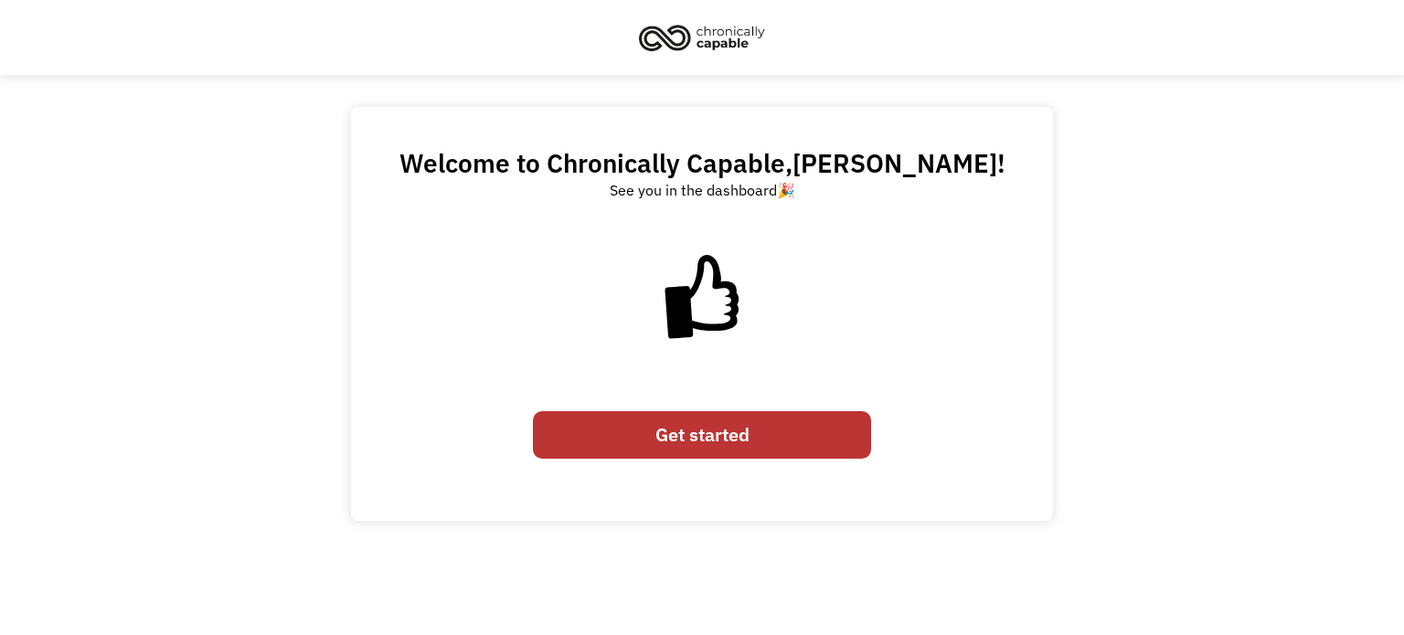
click at [728, 431] on link "Get started" at bounding box center [702, 435] width 338 height 48
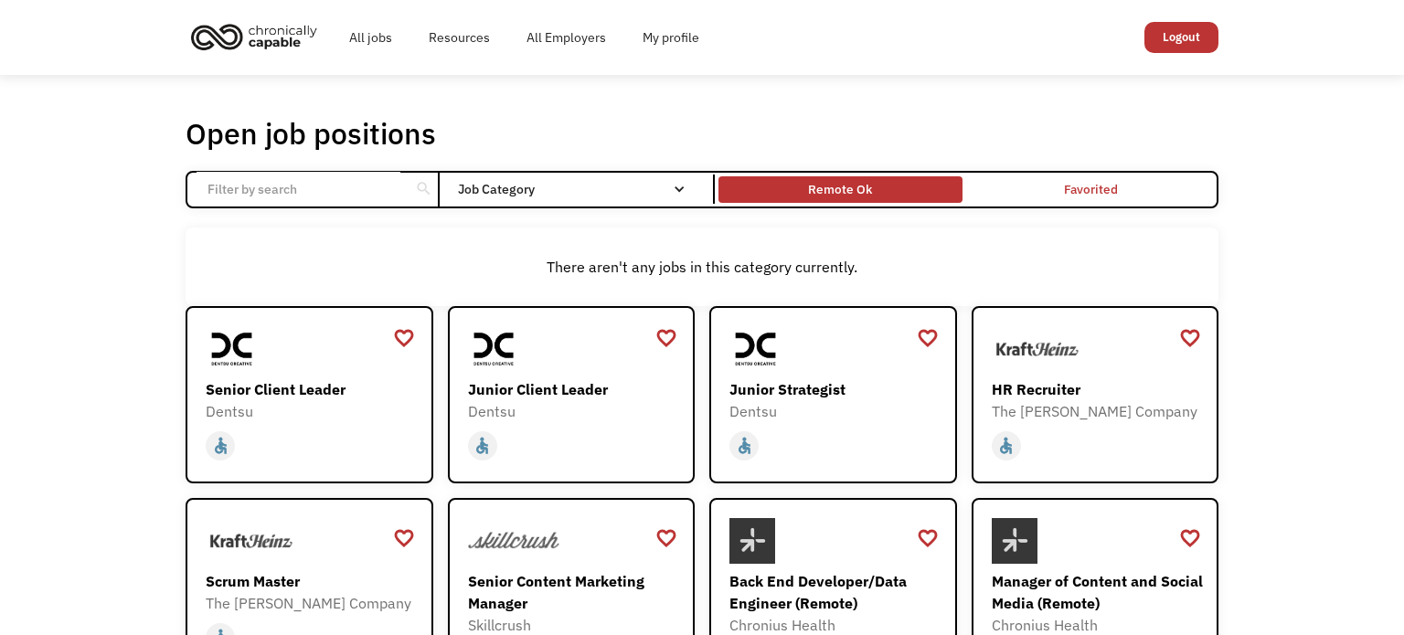
click at [872, 189] on div "Remote Ok" at bounding box center [839, 190] width 243 height 18
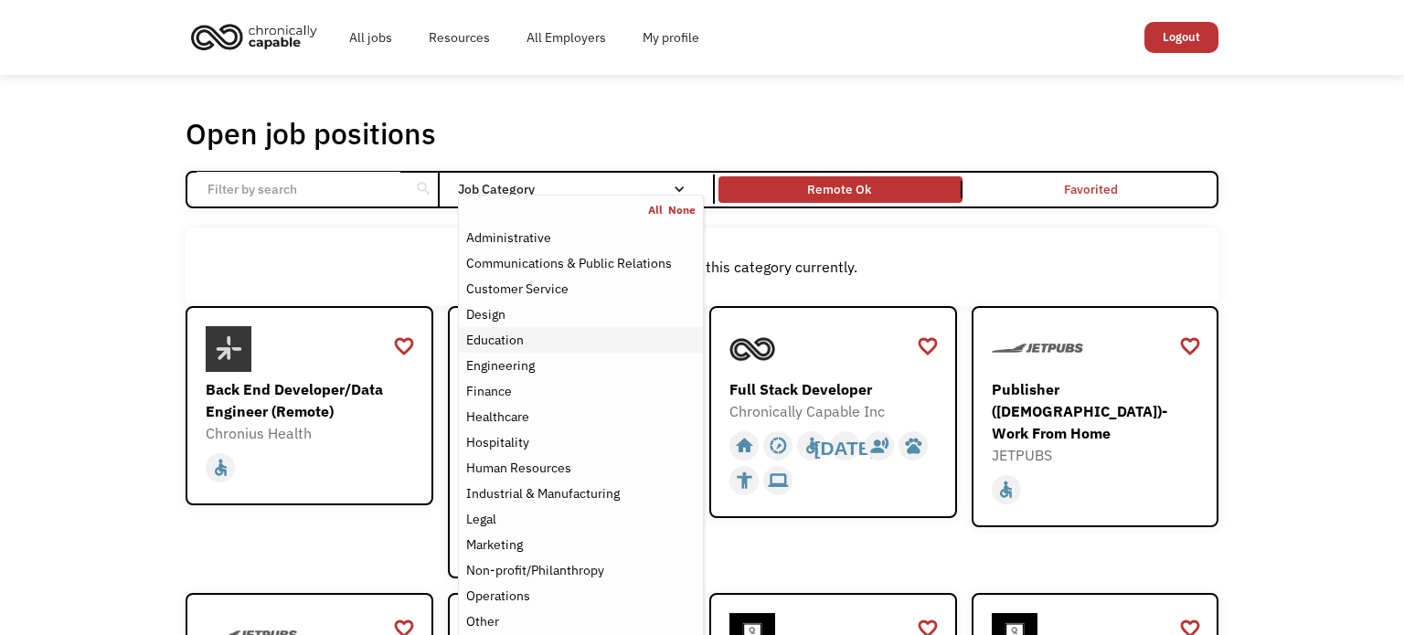
click at [521, 335] on div "Education" at bounding box center [495, 340] width 58 height 22
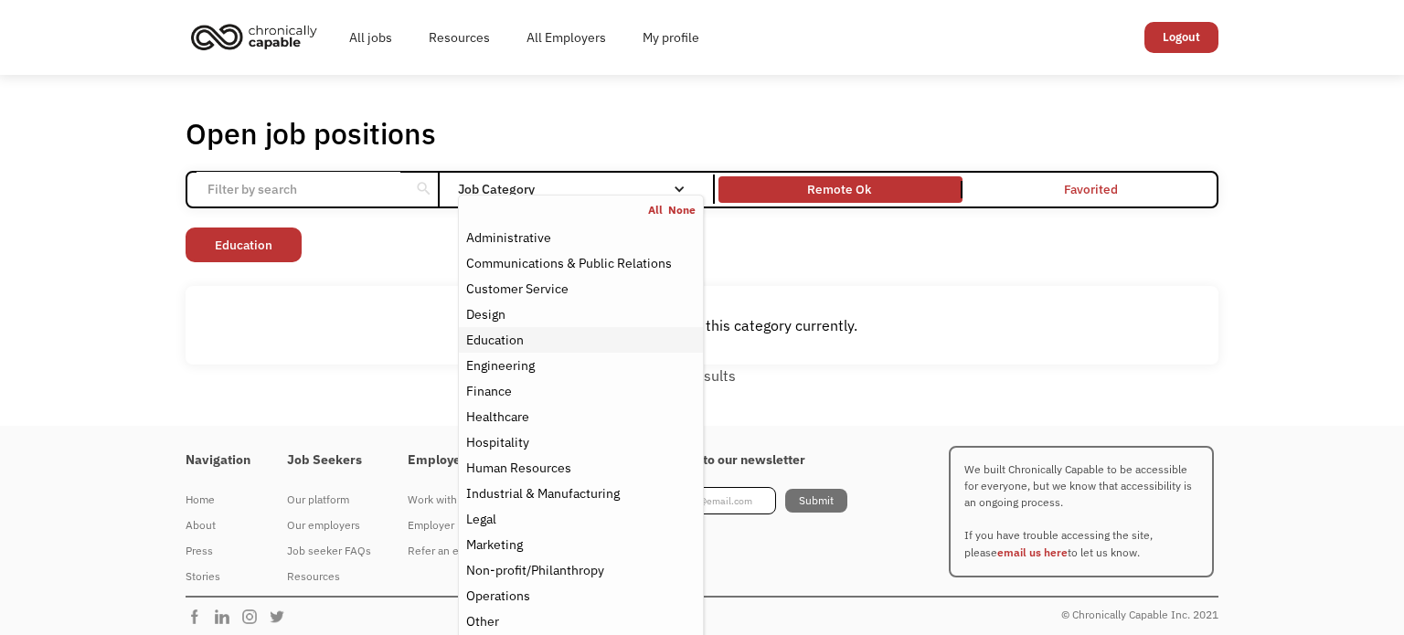
click at [499, 338] on div "Education" at bounding box center [495, 340] width 58 height 22
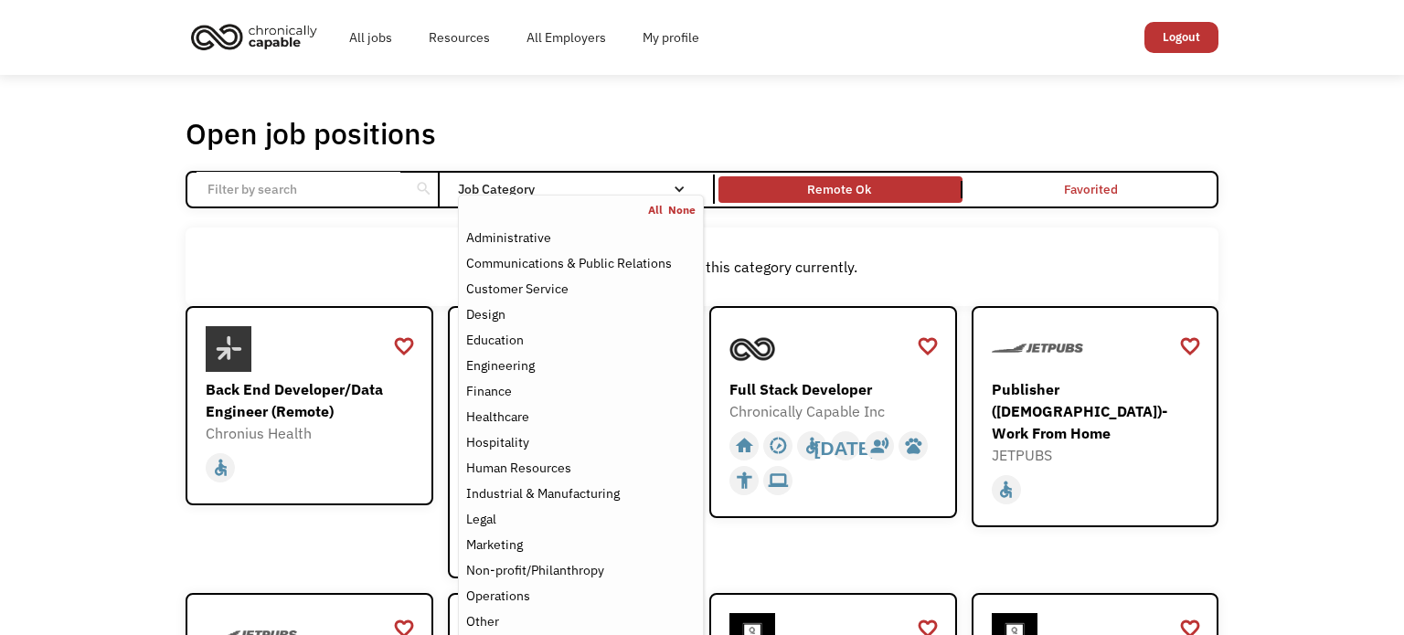
click at [668, 209] on link "None" at bounding box center [681, 210] width 27 height 15
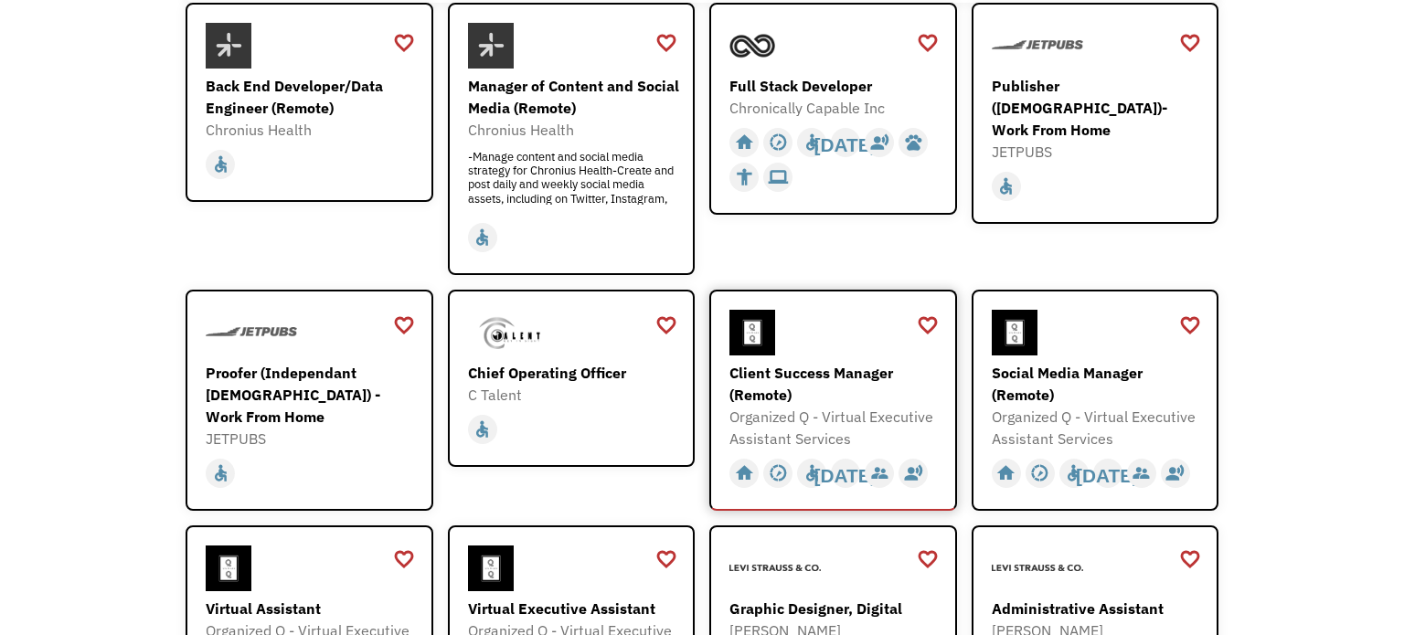
scroll to position [346, 0]
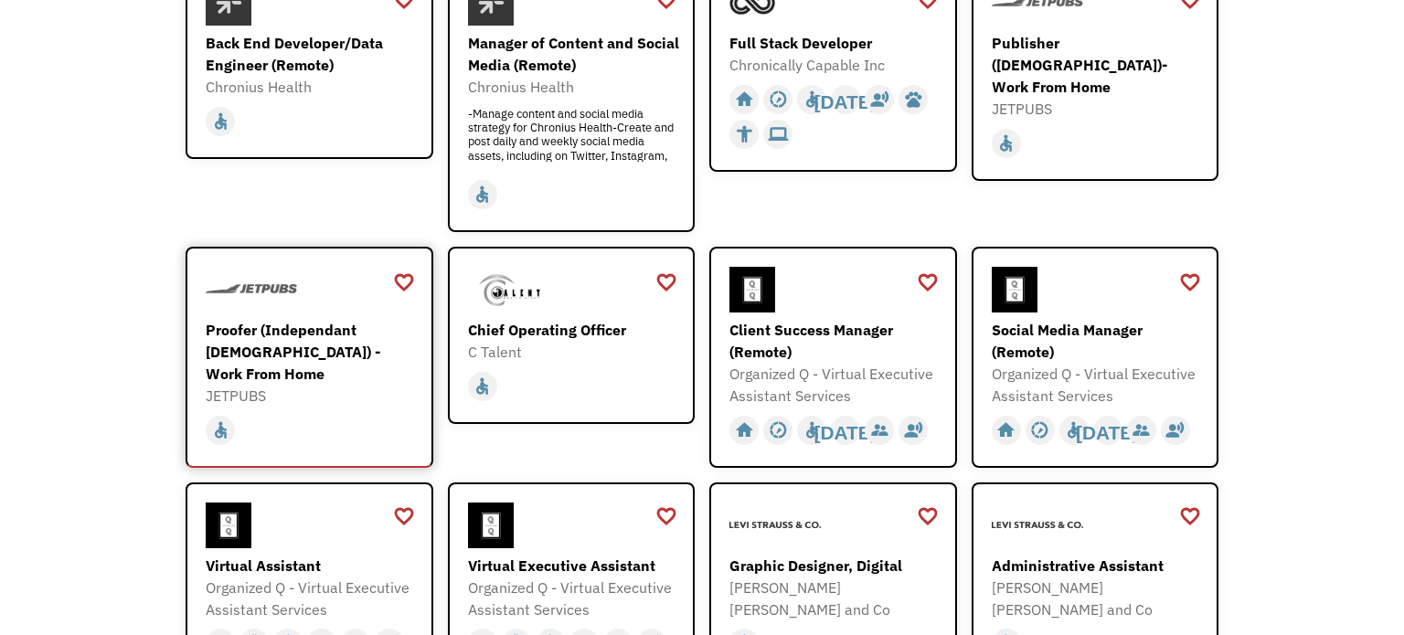
click at [269, 341] on div "Proofer (Independant [DEMOGRAPHIC_DATA]) - Work From Home" at bounding box center [312, 352] width 212 height 66
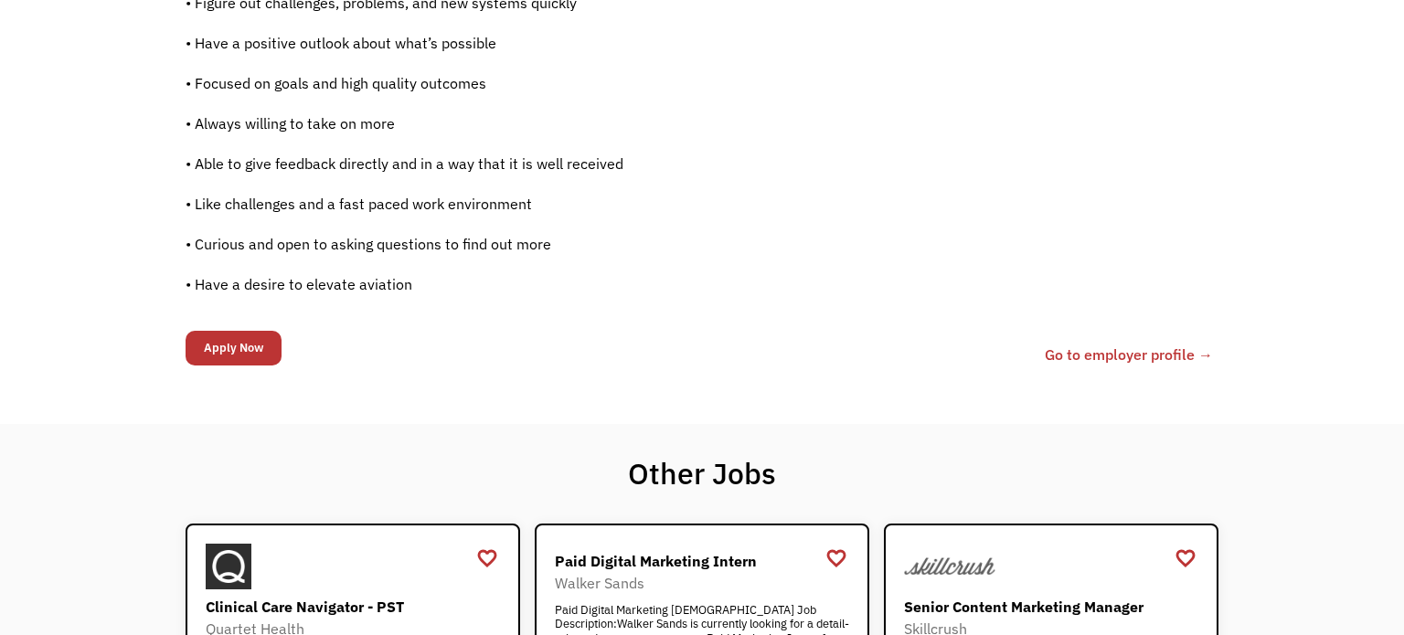
scroll to position [1386, 0]
click at [1148, 348] on link "Go to employer profile →" at bounding box center [1129, 353] width 168 height 22
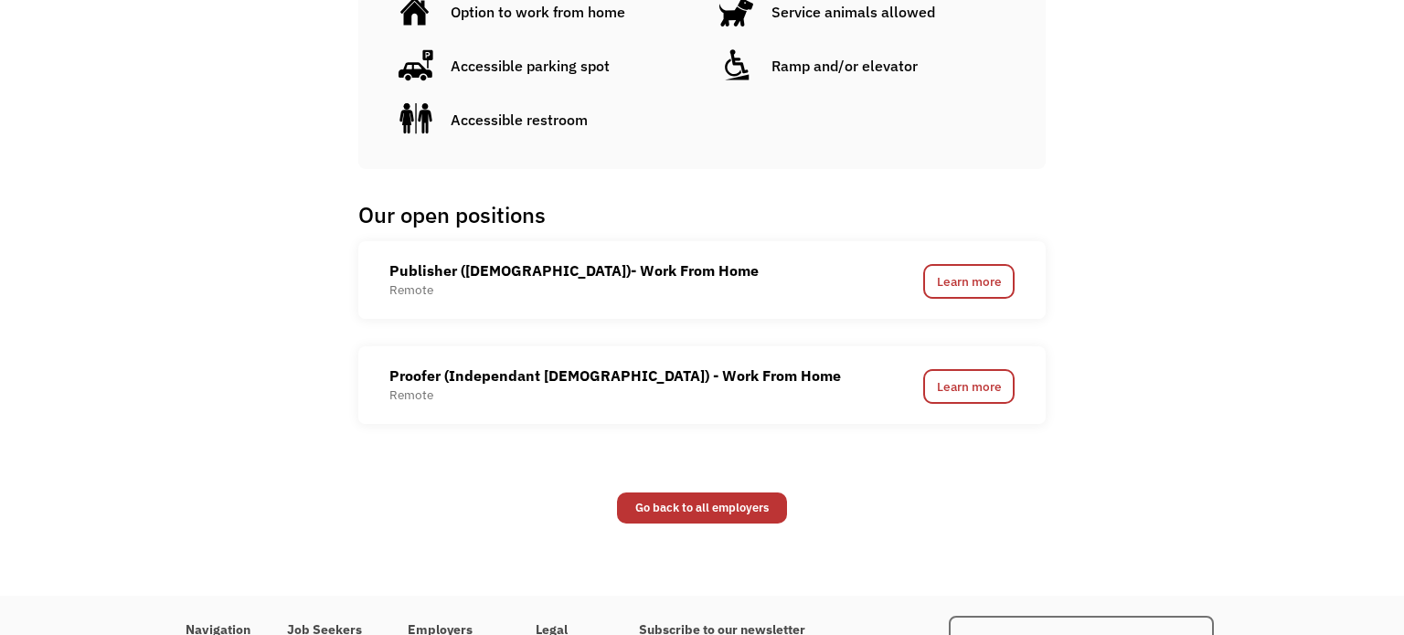
scroll to position [1177, 0]
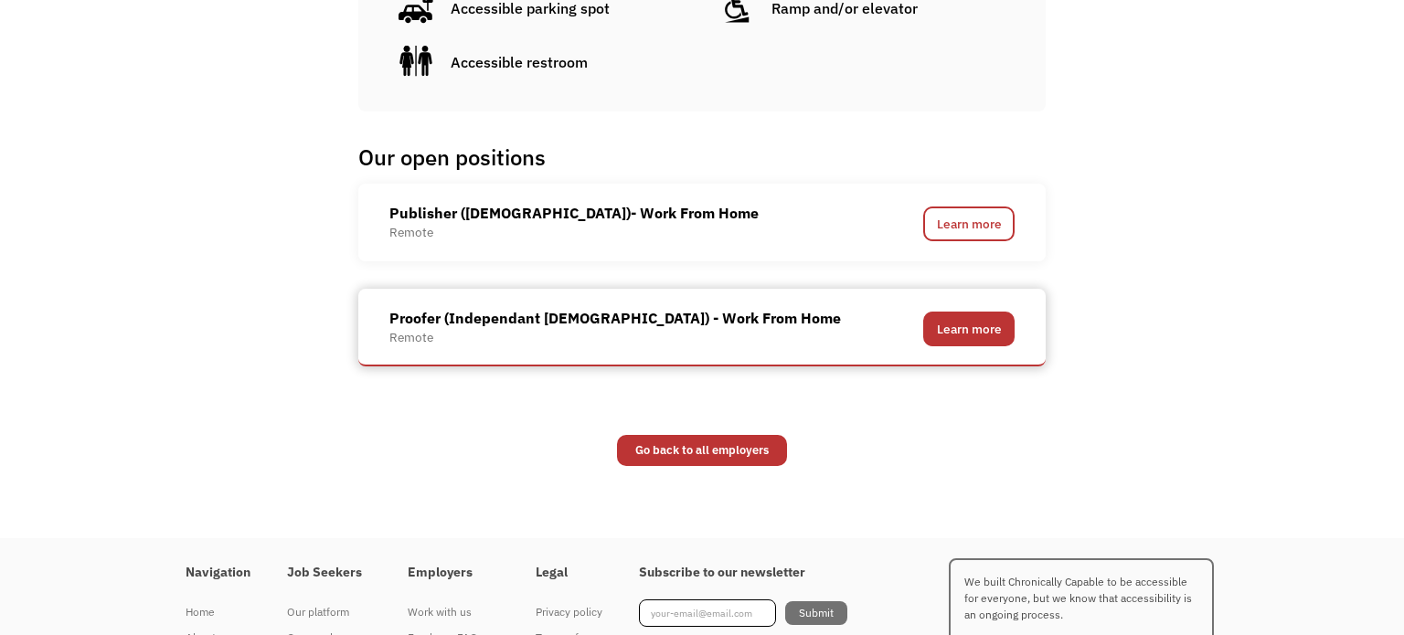
click at [985, 320] on link "Learn more" at bounding box center [968, 329] width 91 height 35
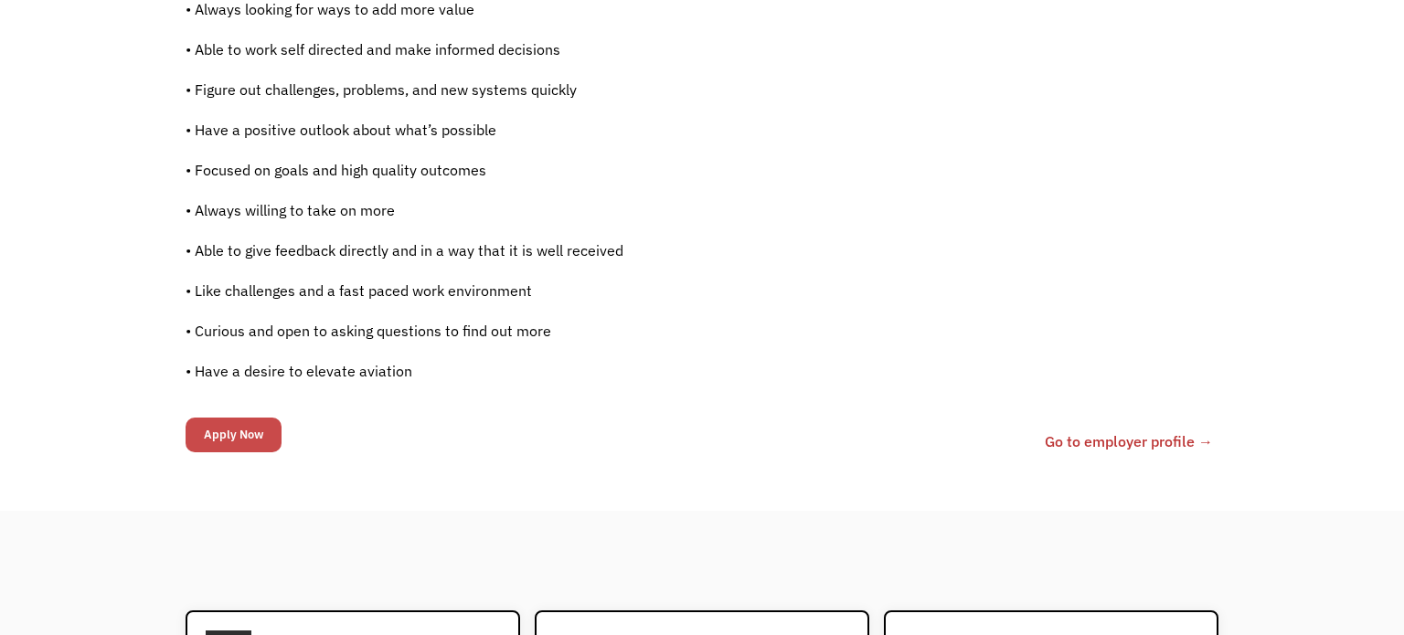
click at [237, 420] on input "Apply Now" at bounding box center [234, 435] width 96 height 35
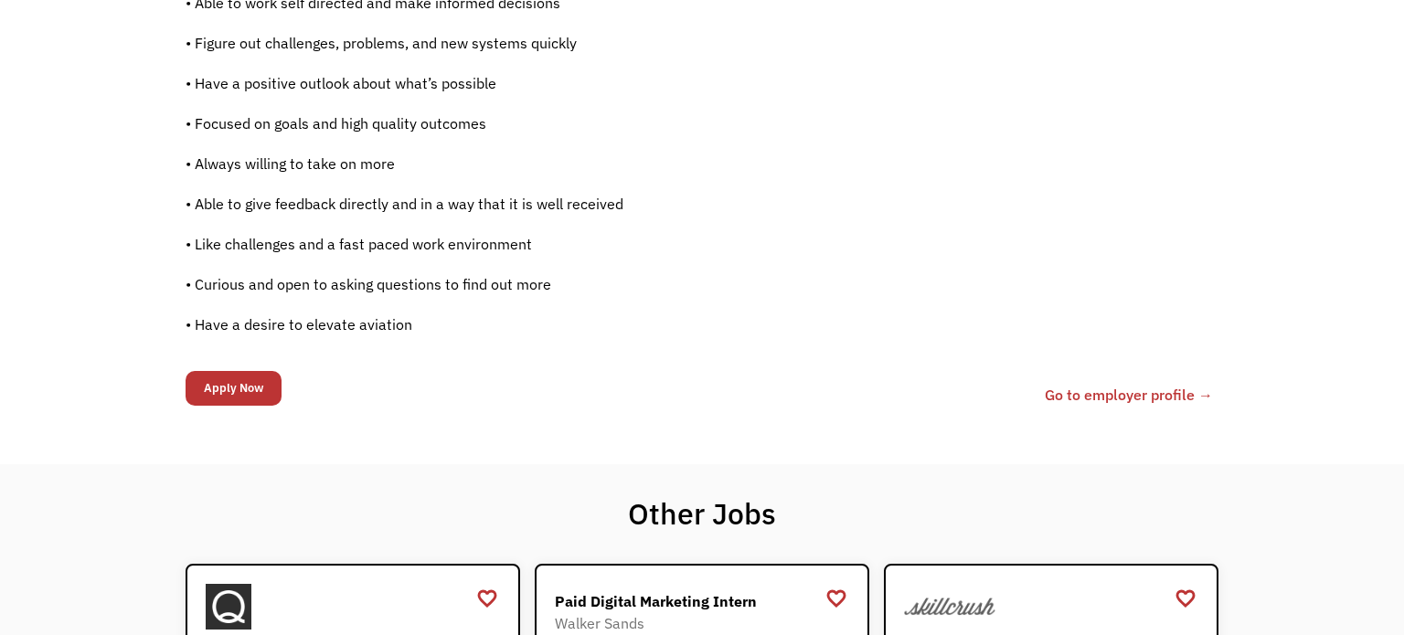
scroll to position [1342, 0]
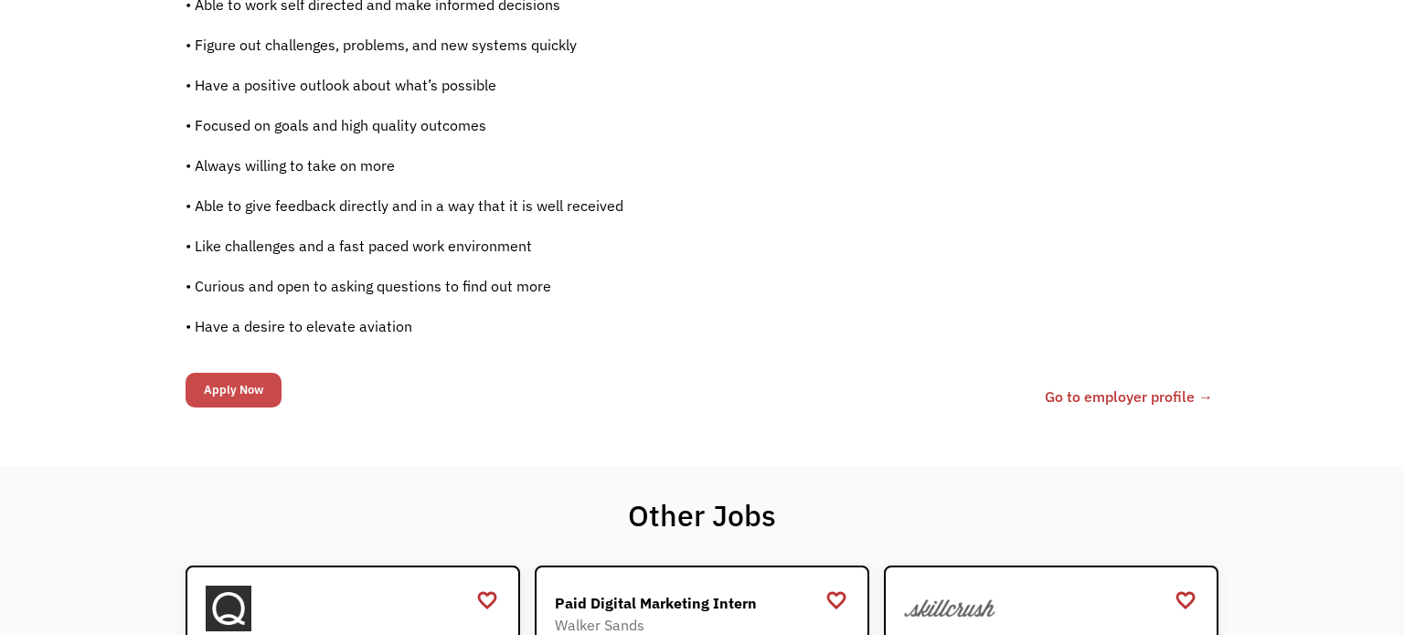
click at [243, 386] on input "Apply Now" at bounding box center [234, 390] width 96 height 35
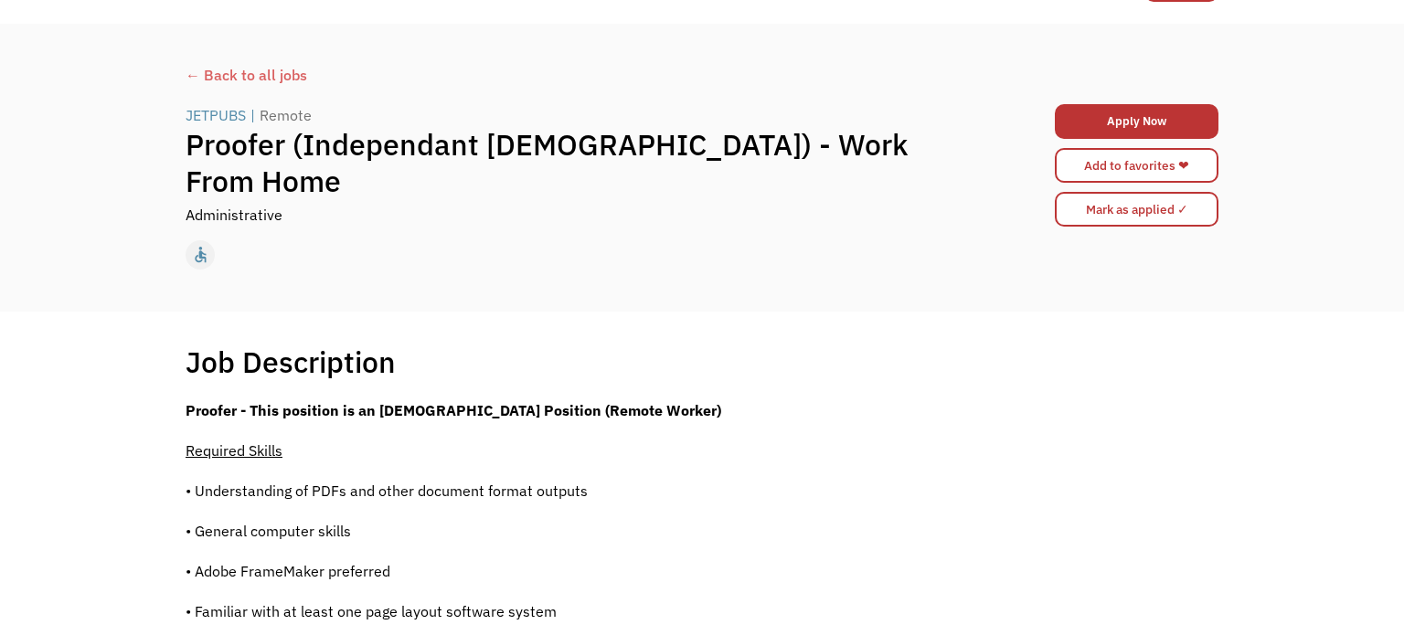
scroll to position [0, 0]
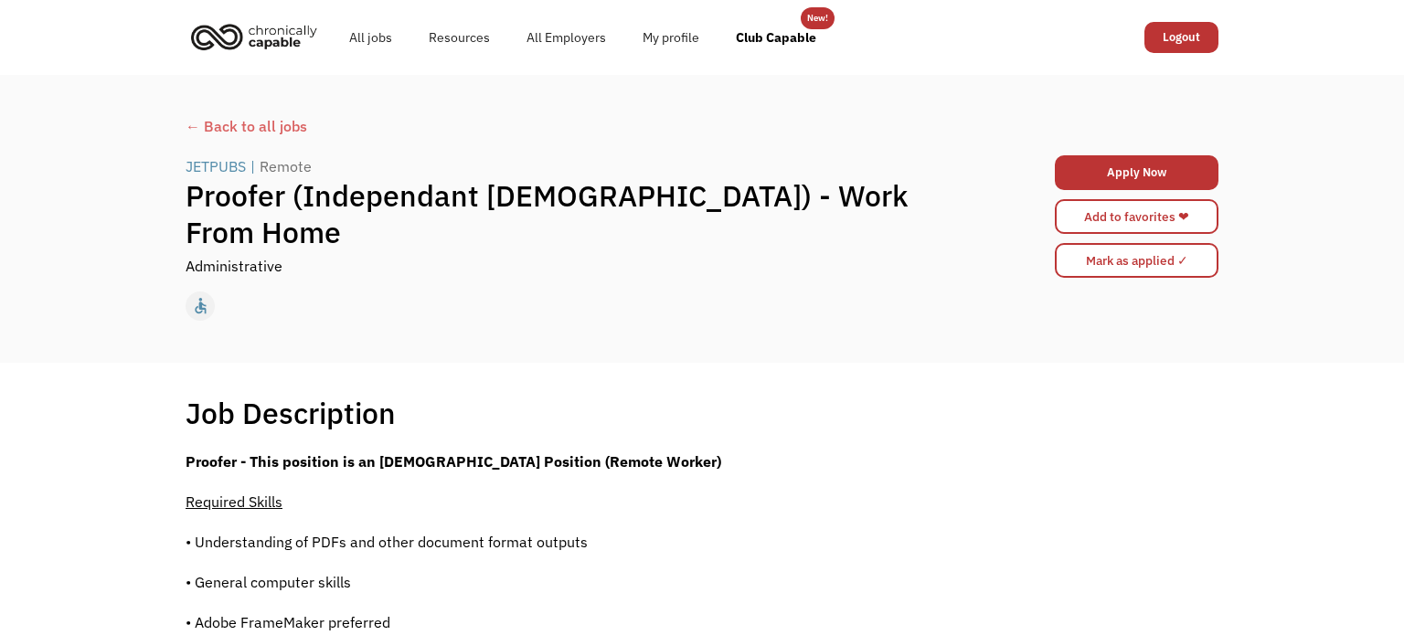
click at [271, 129] on div "← Back to all jobs" at bounding box center [702, 126] width 1033 height 22
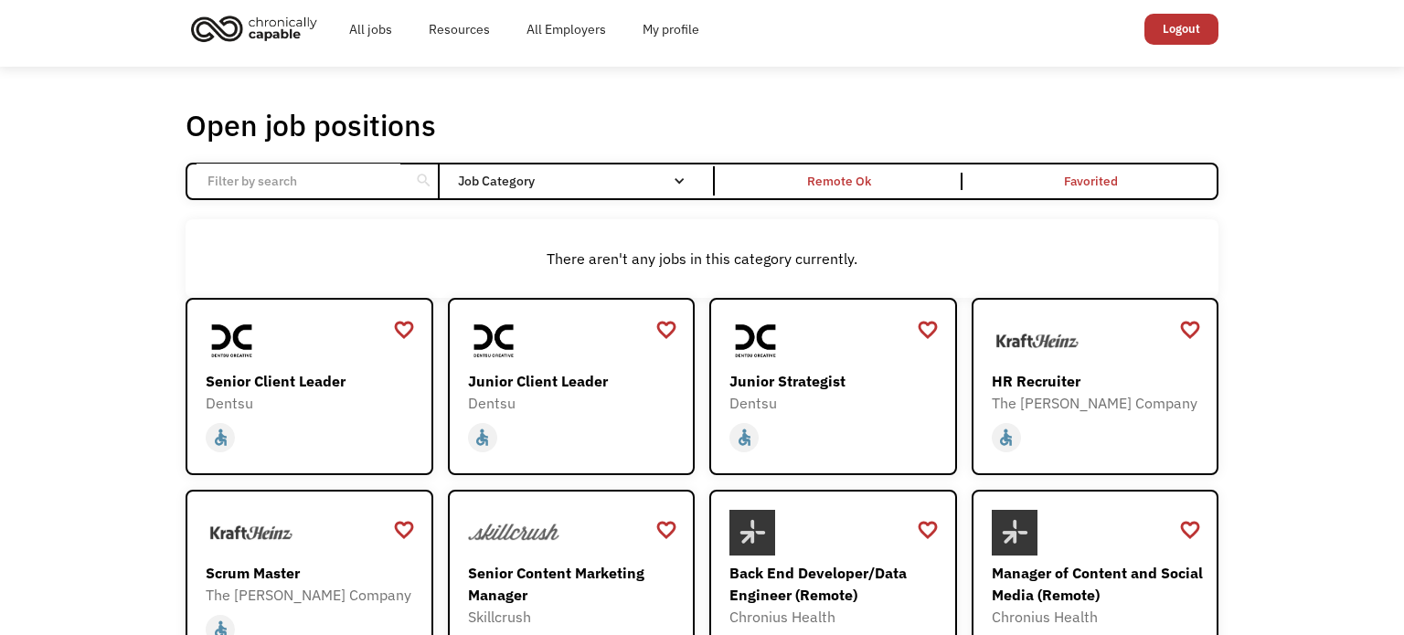
scroll to position [9, 0]
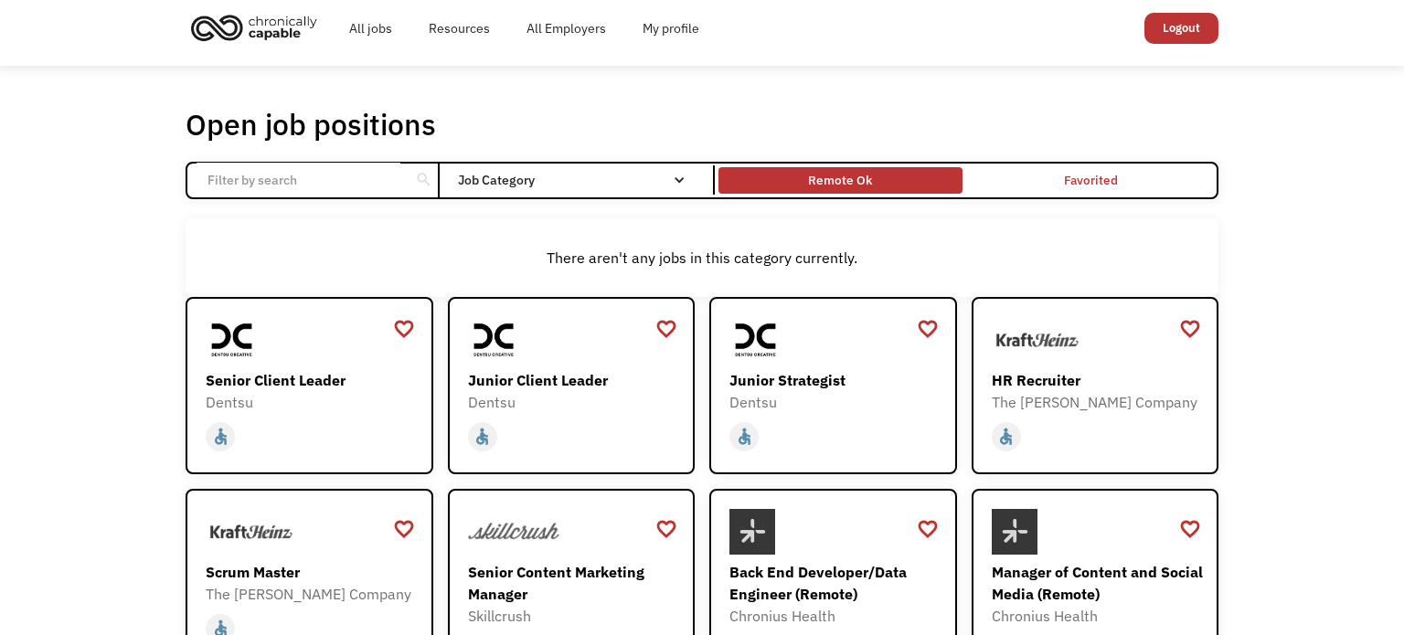
click at [913, 183] on div "Remote Ok" at bounding box center [839, 181] width 243 height 18
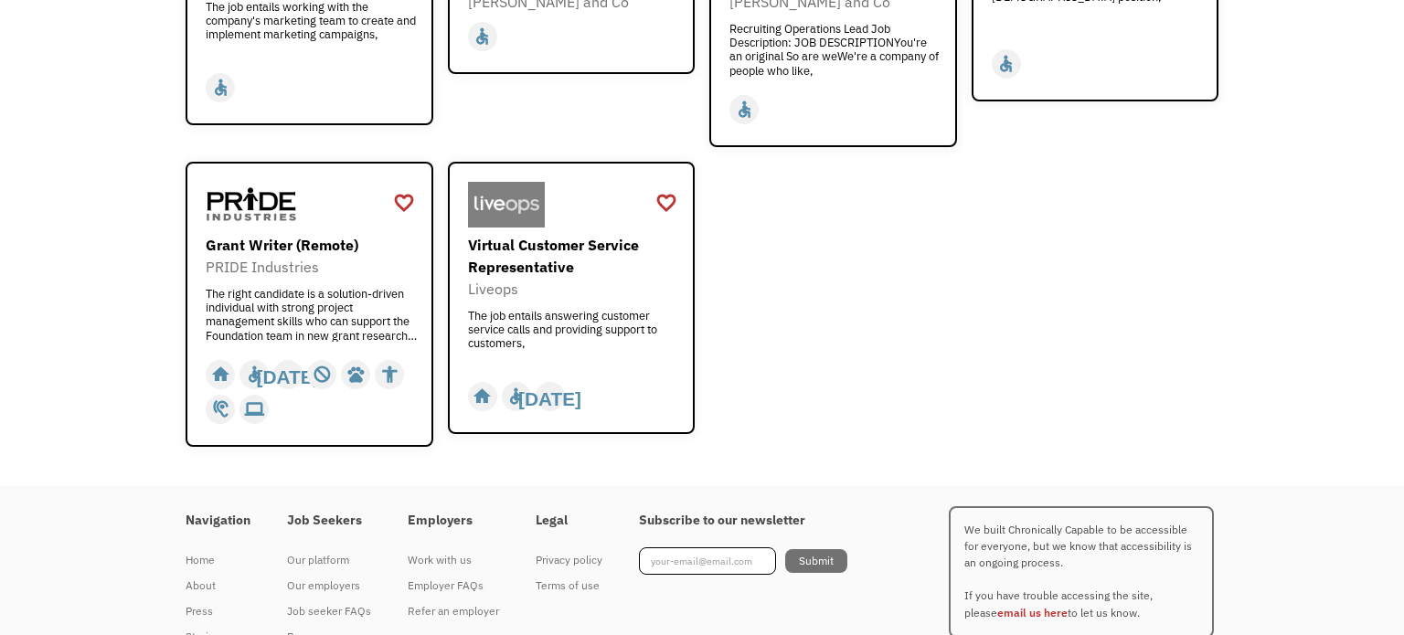
scroll to position [2355, 0]
click at [512, 233] on div "Virtual Customer Service Representative" at bounding box center [574, 255] width 212 height 44
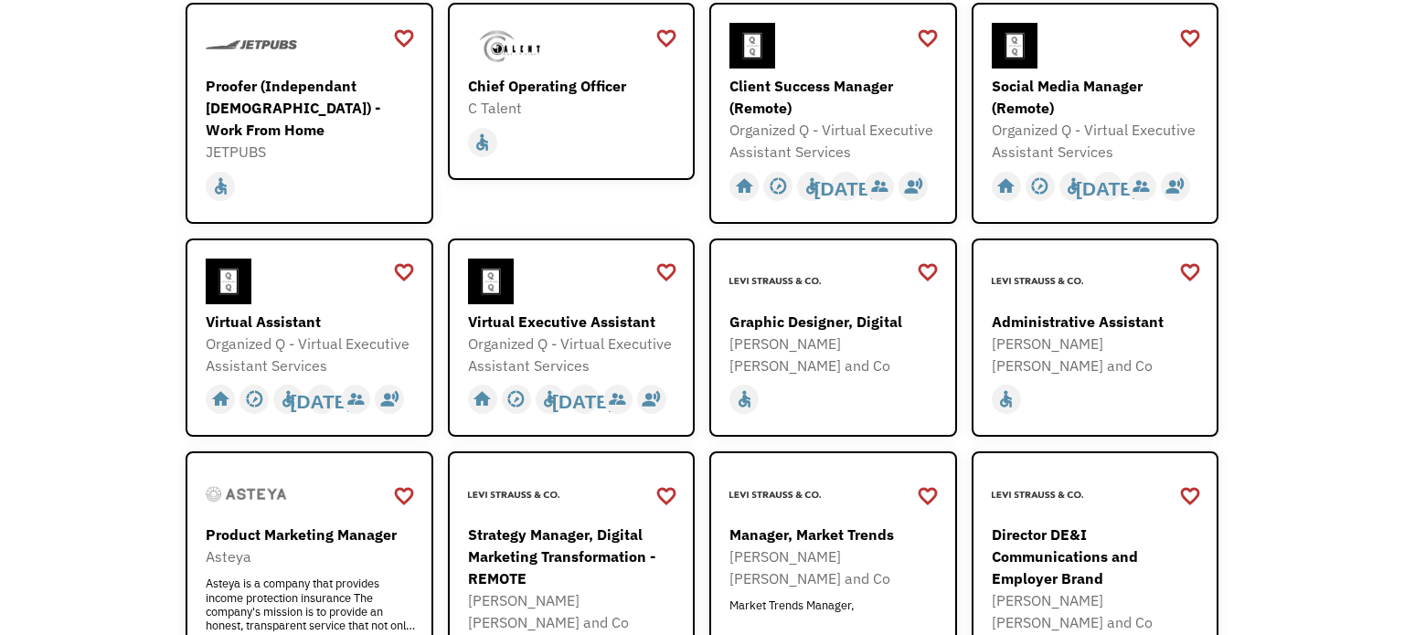
scroll to position [590, 0]
click at [1069, 337] on div "[PERSON_NAME] [PERSON_NAME] and Co" at bounding box center [1098, 356] width 212 height 44
click at [327, 321] on div "Virtual Assistant" at bounding box center [312, 323] width 212 height 22
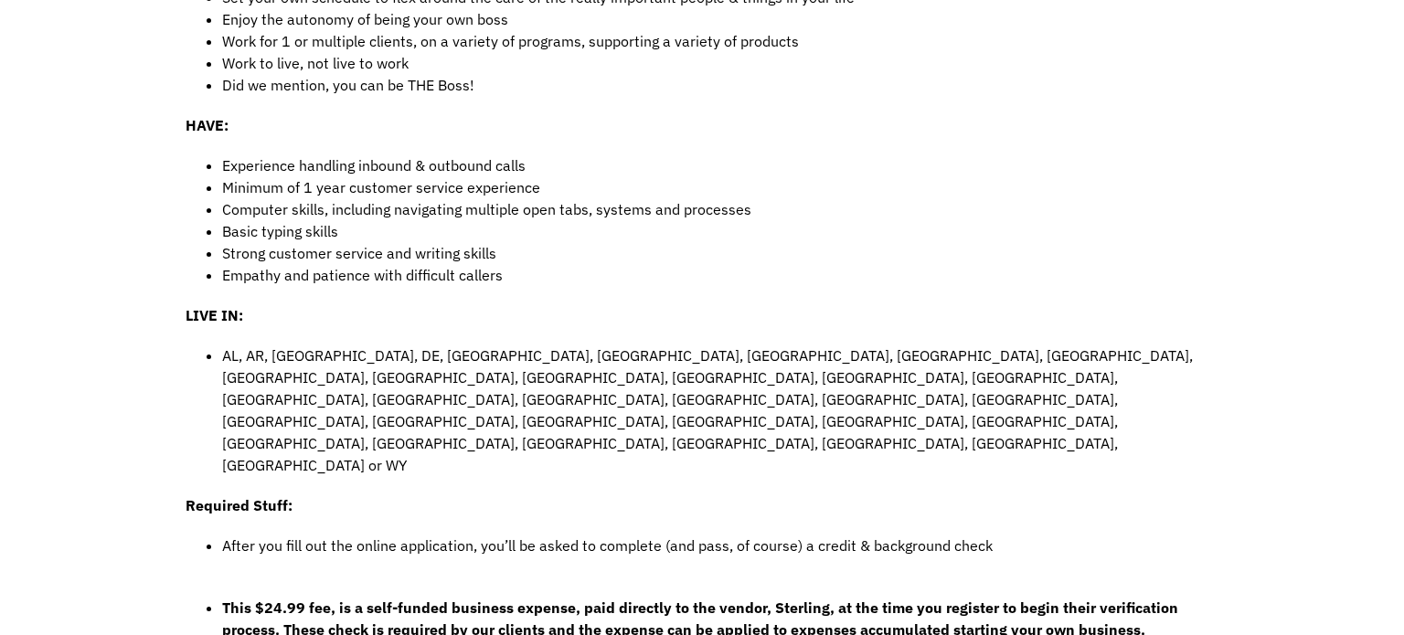
scroll to position [779, 0]
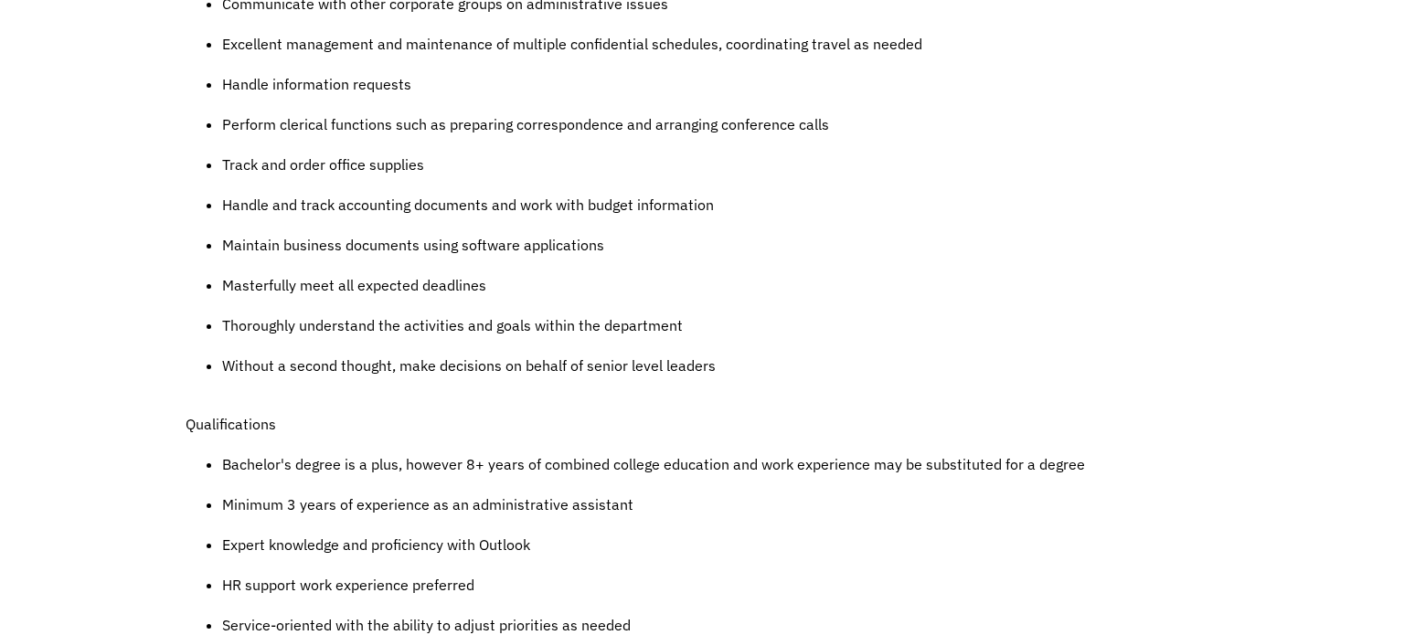
scroll to position [891, 0]
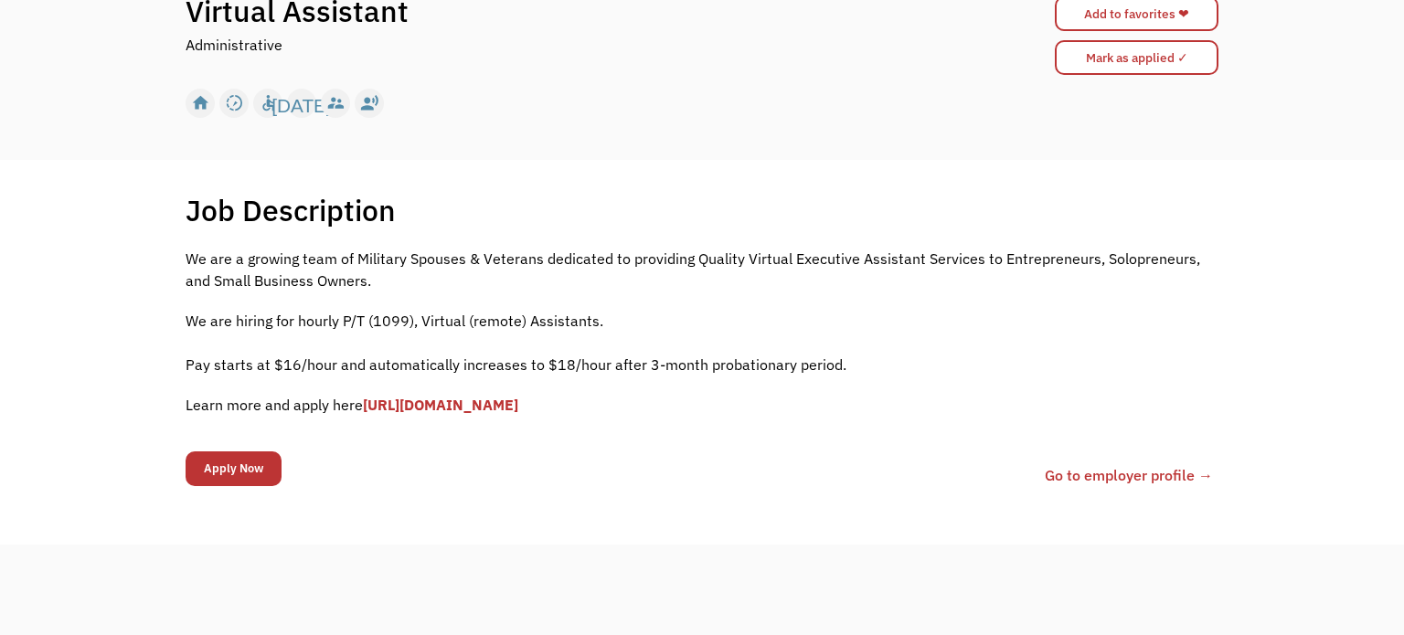
scroll to position [205, 0]
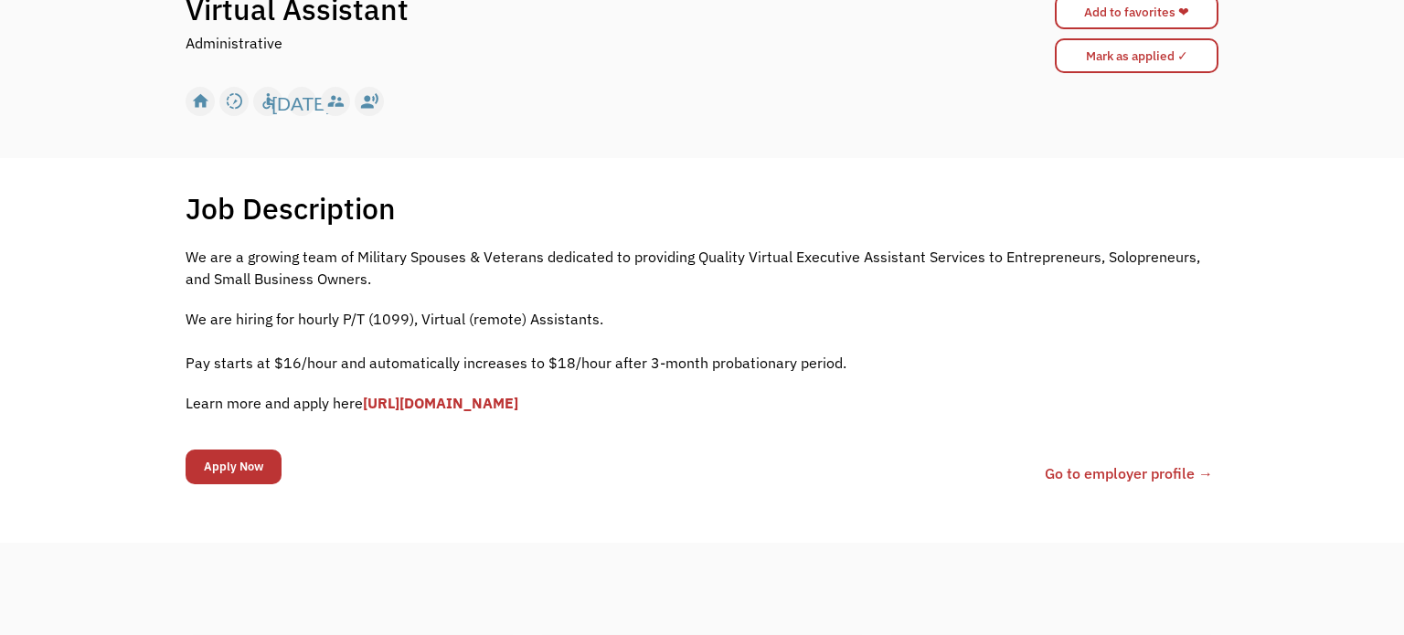
click at [518, 399] on link "[URL][DOMAIN_NAME]" at bounding box center [440, 403] width 155 height 18
click at [505, 398] on link "[URL][DOMAIN_NAME]" at bounding box center [440, 403] width 155 height 18
click at [250, 461] on input "Apply Now" at bounding box center [234, 467] width 96 height 35
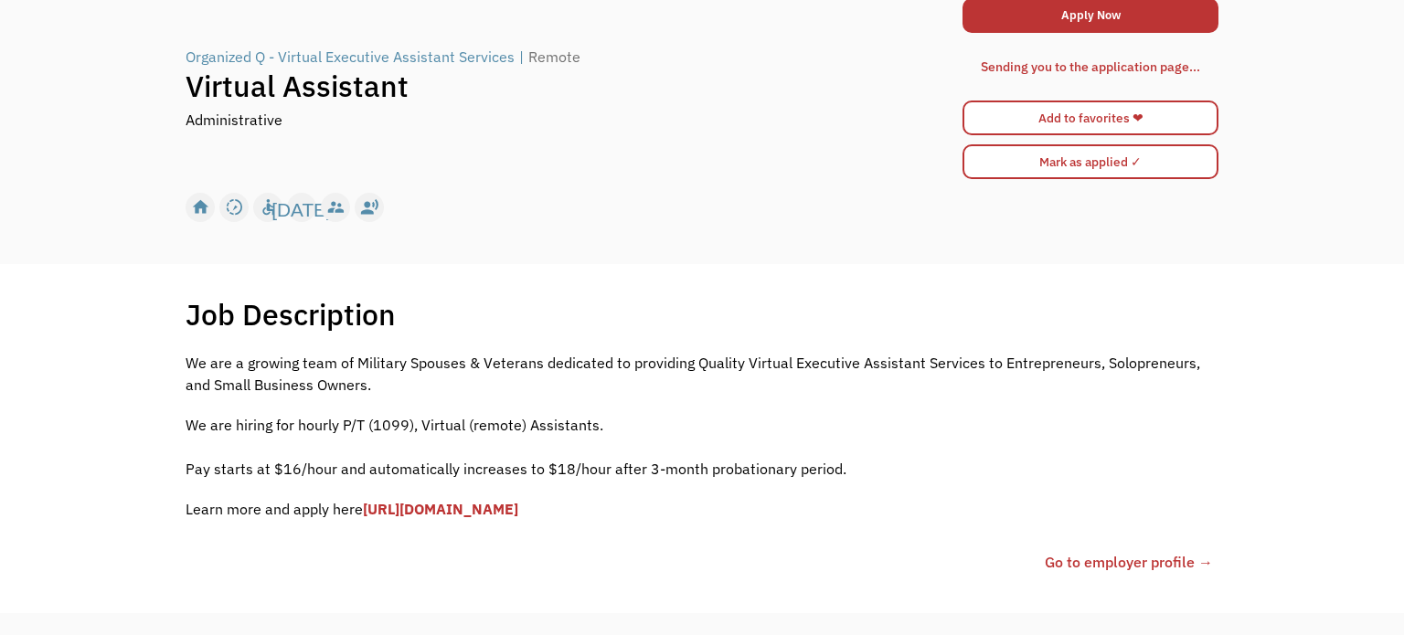
scroll to position [0, 0]
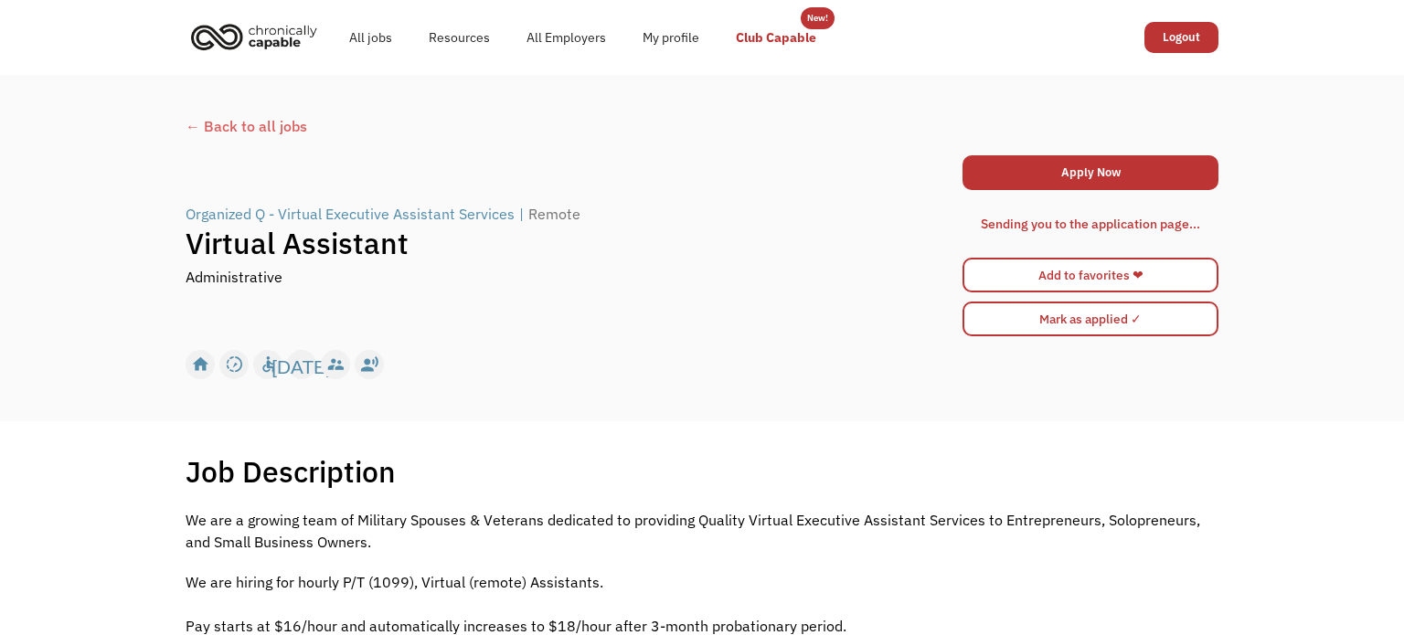
click at [798, 36] on link "Club Capable" at bounding box center [776, 37] width 117 height 59
